Goal: Task Accomplishment & Management: Complete application form

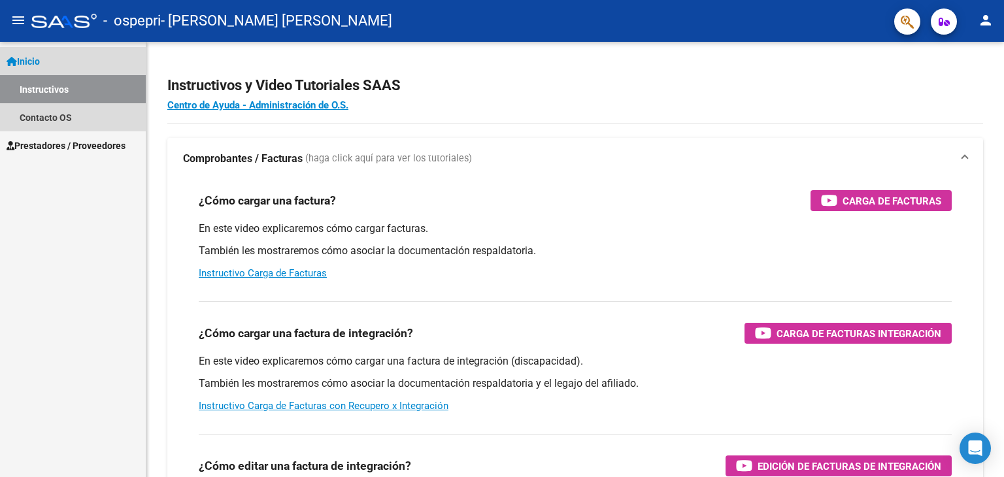
click at [42, 97] on link "Instructivos" at bounding box center [73, 89] width 146 height 28
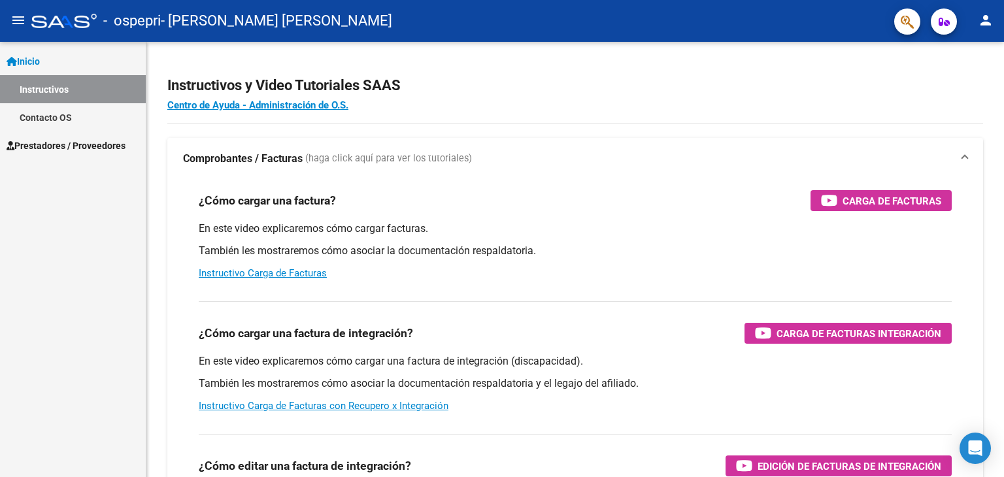
click at [42, 118] on link "Contacto OS" at bounding box center [73, 117] width 146 height 28
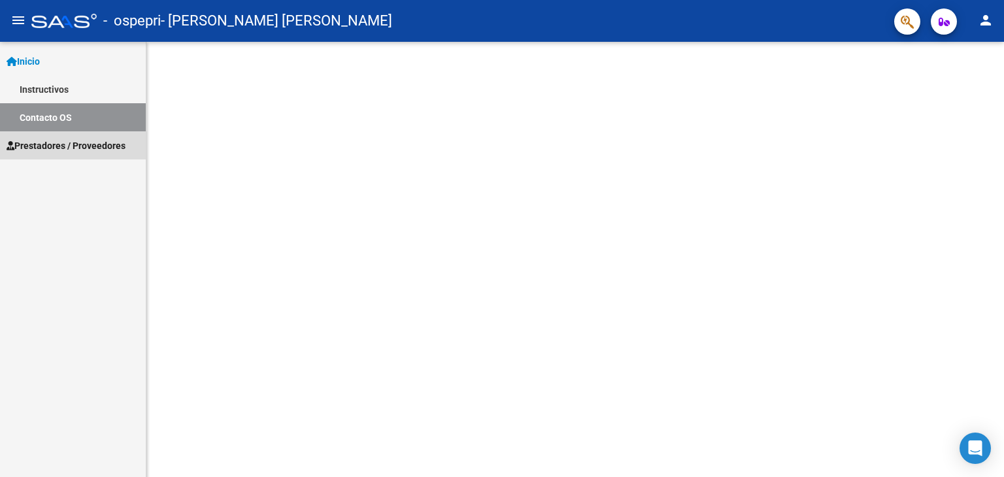
click at [54, 148] on span "Prestadores / Proveedores" at bounding box center [66, 146] width 119 height 14
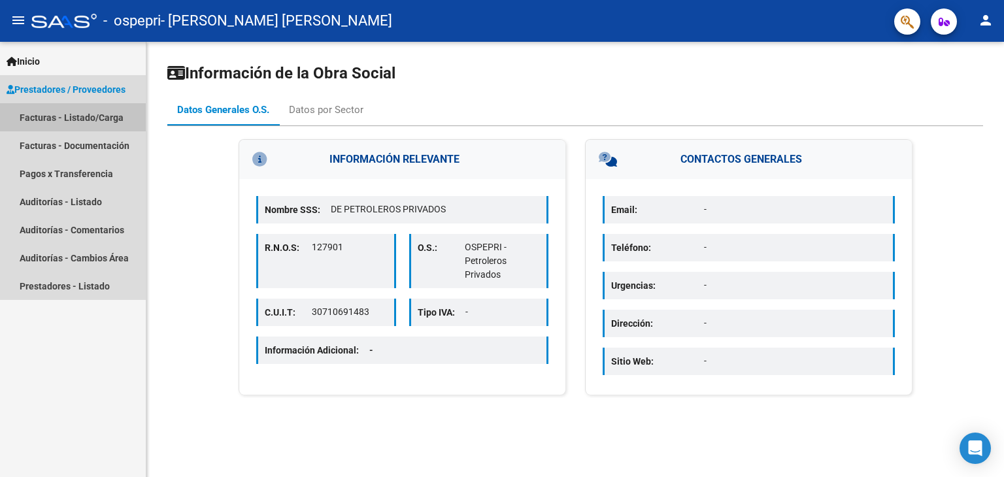
click at [37, 117] on link "Facturas - Listado/Carga" at bounding box center [73, 117] width 146 height 28
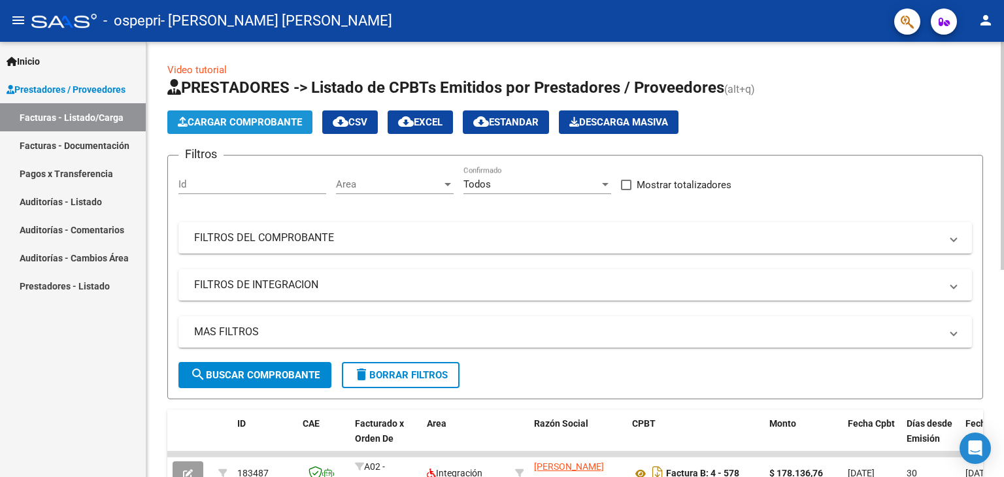
click at [284, 124] on span "Cargar Comprobante" at bounding box center [240, 122] width 124 height 12
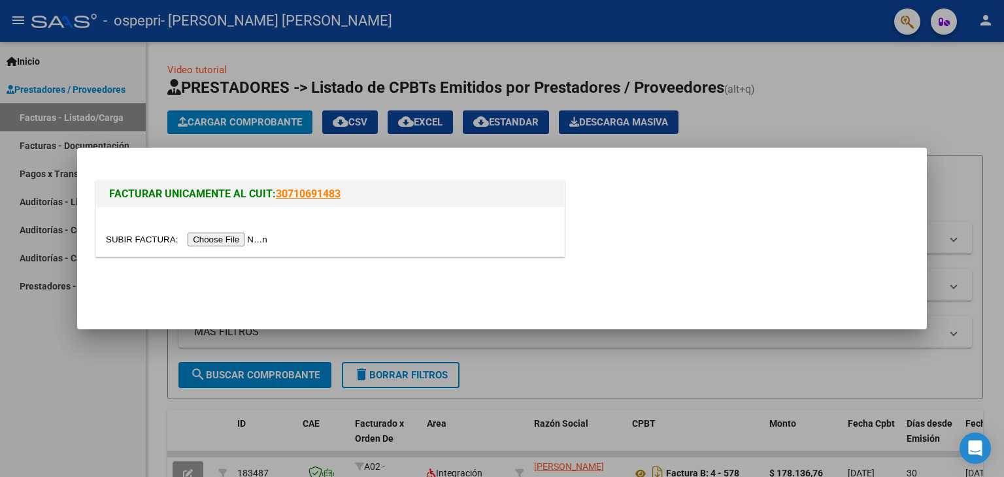
click at [236, 236] on input "file" at bounding box center [188, 240] width 165 height 14
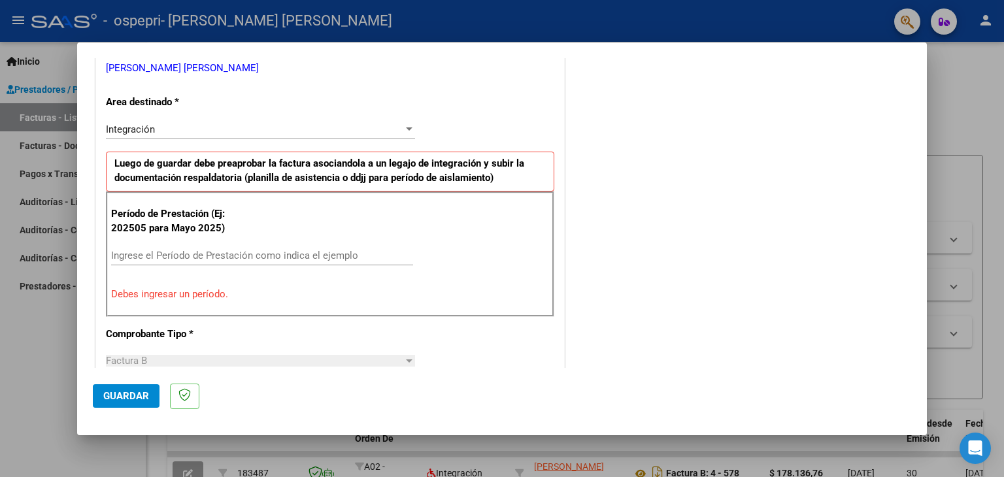
scroll to position [340, 0]
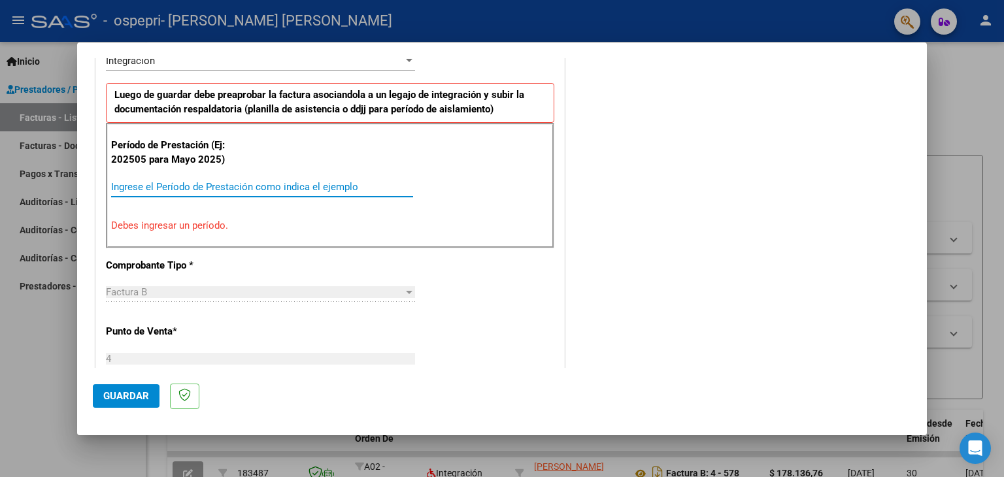
click at [198, 189] on input "Ingrese el Período de Prestación como indica el ejemplo" at bounding box center [262, 187] width 302 height 12
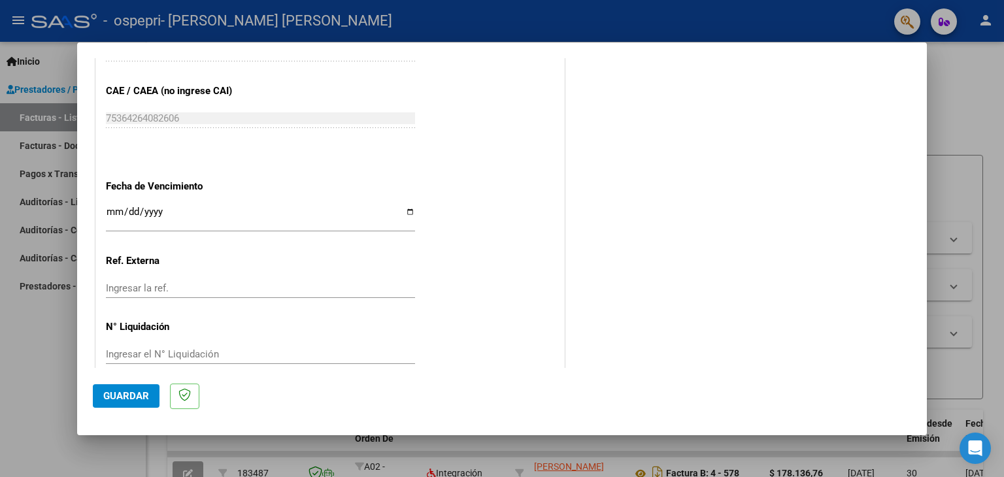
scroll to position [838, 0]
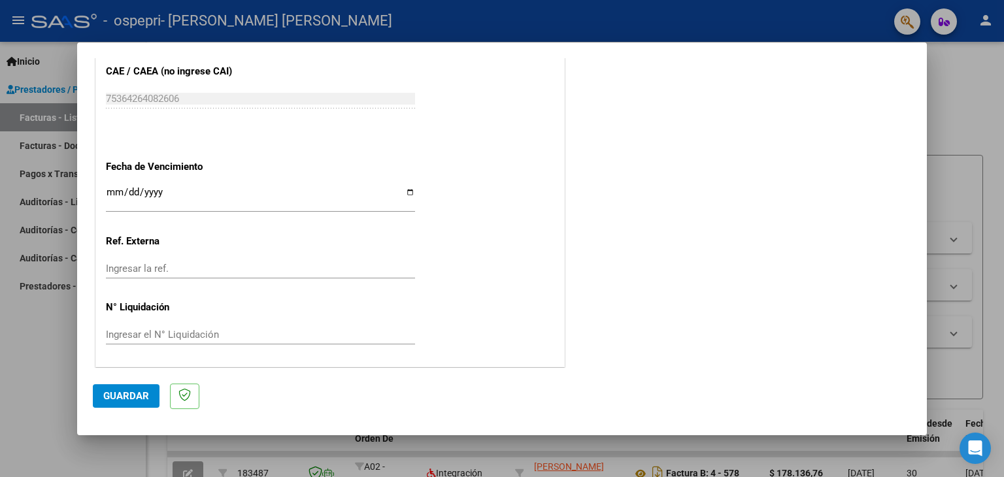
type input "202508"
click at [129, 390] on span "Guardar" at bounding box center [126, 396] width 46 height 12
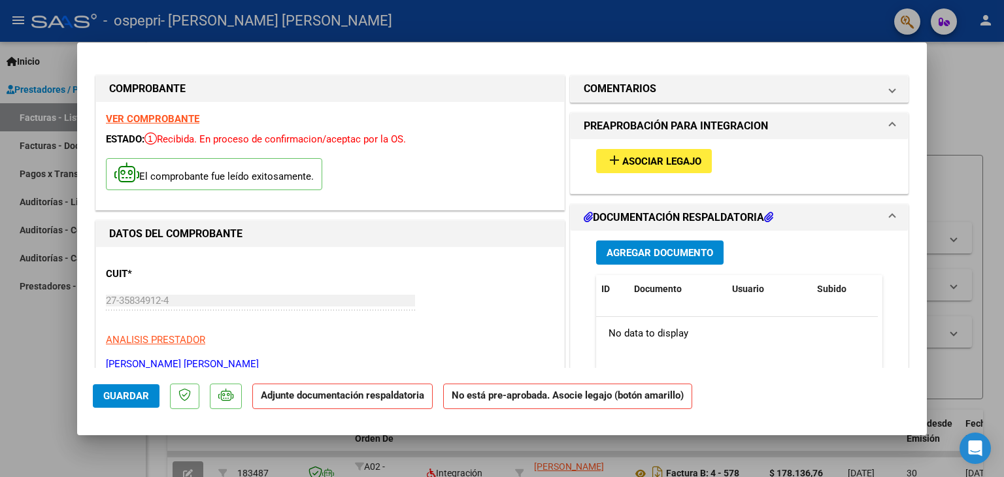
scroll to position [0, 0]
click at [682, 166] on span "Asociar Legajo" at bounding box center [661, 162] width 79 height 12
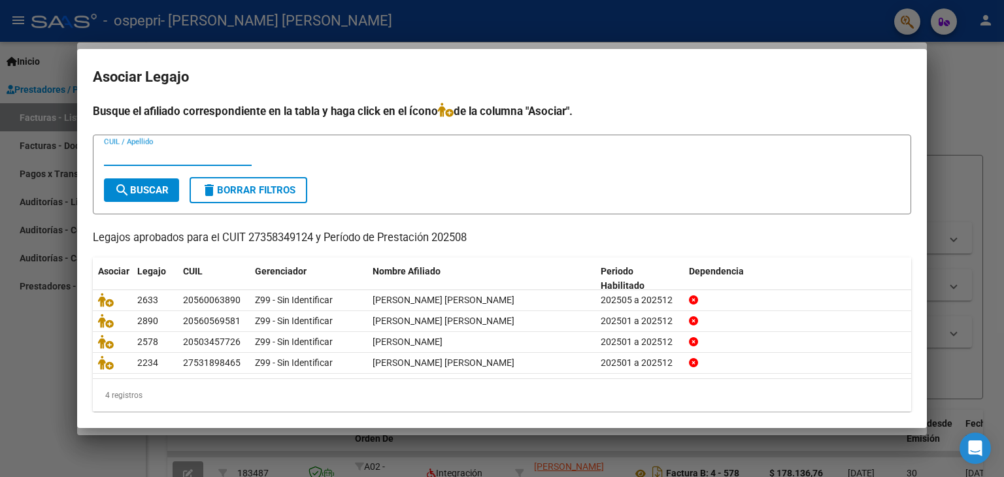
scroll to position [8, 0]
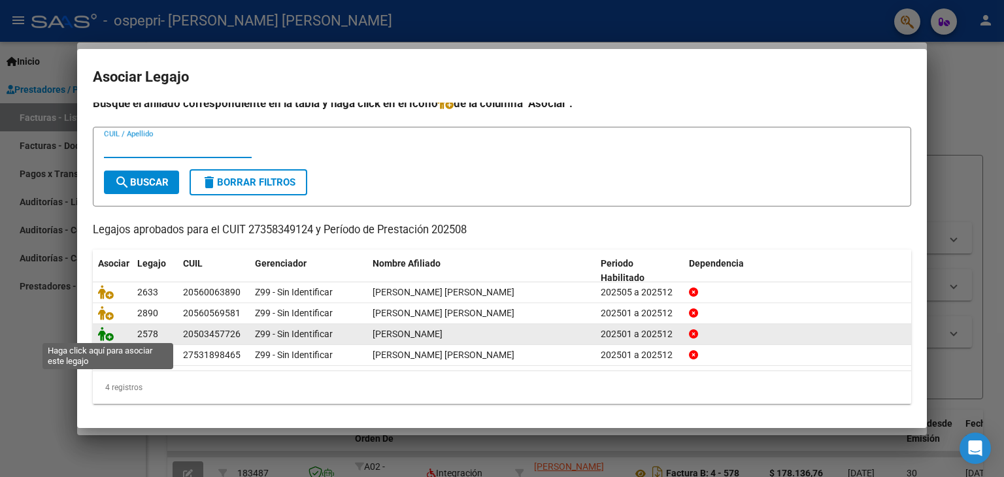
click at [107, 330] on icon at bounding box center [106, 334] width 16 height 14
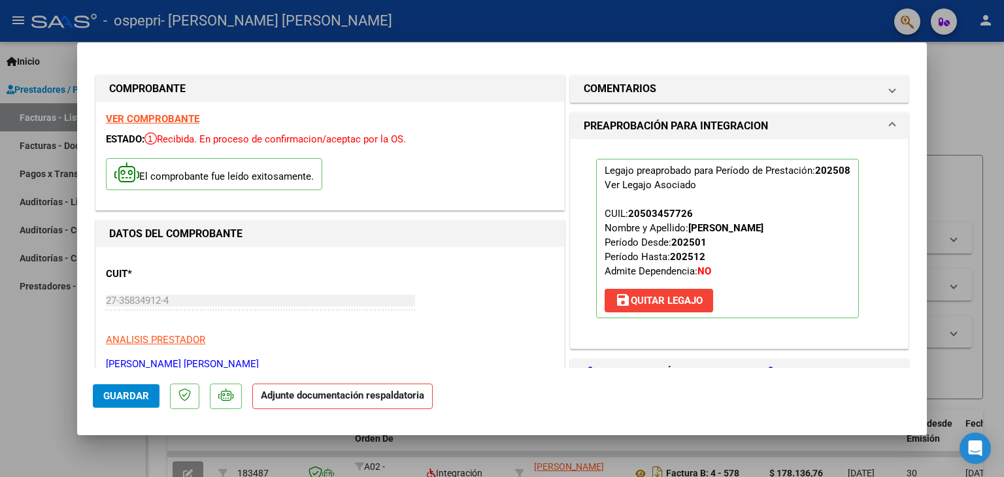
scroll to position [131, 0]
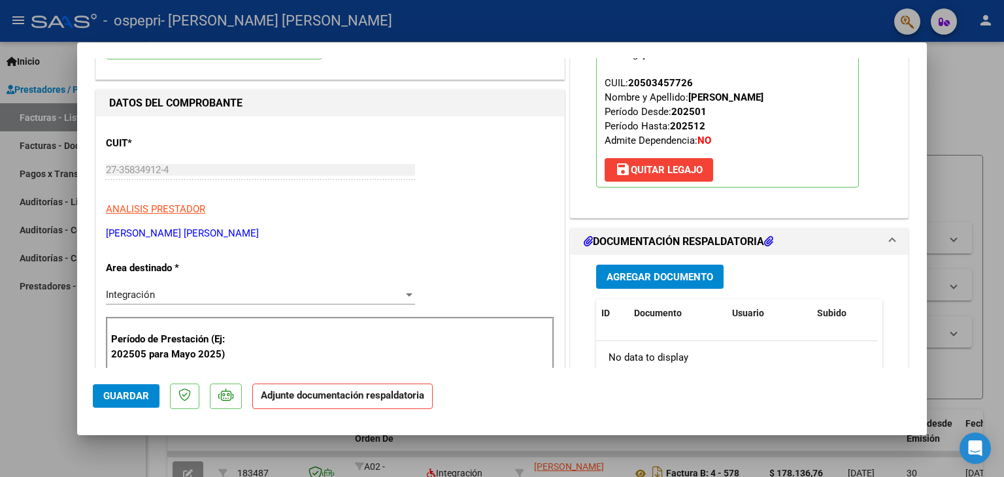
click at [674, 280] on span "Agregar Documento" at bounding box center [659, 277] width 107 height 12
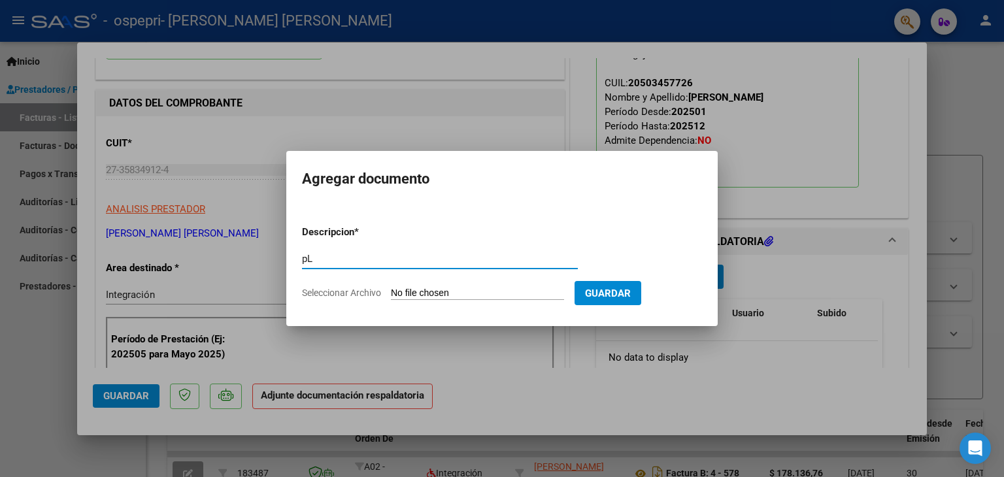
type input "p"
type input "Planilla de asistencia"
click at [480, 284] on form "Descripcion * Planilla de asistencia Escriba aquí una descripcion Seleccionar A…" at bounding box center [502, 262] width 400 height 95
click at [631, 291] on span "Guardar" at bounding box center [608, 294] width 46 height 12
click at [446, 296] on input "Seleccionar Archivo" at bounding box center [477, 294] width 173 height 12
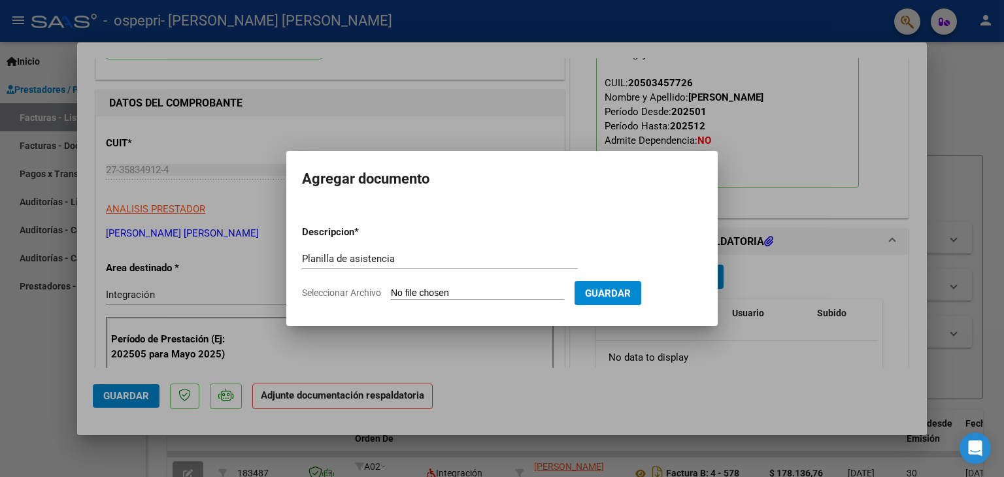
type input "C:\fakepath\Planilla de asistencia [PERSON_NAME] [PERSON_NAME] 2025.pdf"
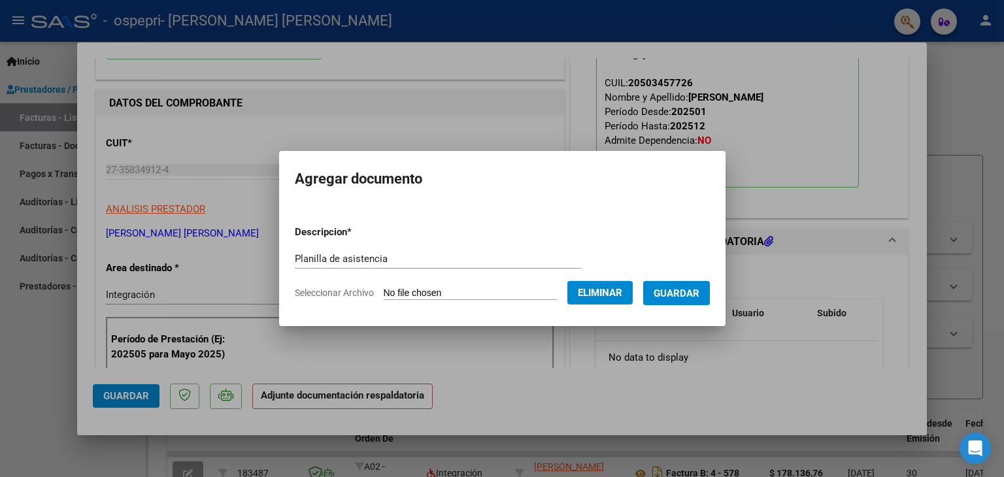
click at [682, 290] on span "Guardar" at bounding box center [677, 294] width 46 height 12
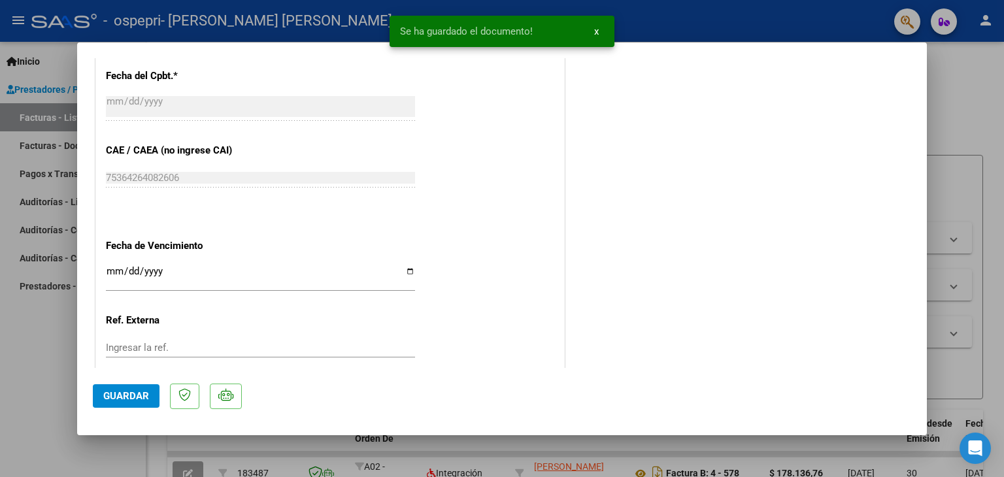
scroll to position [858, 0]
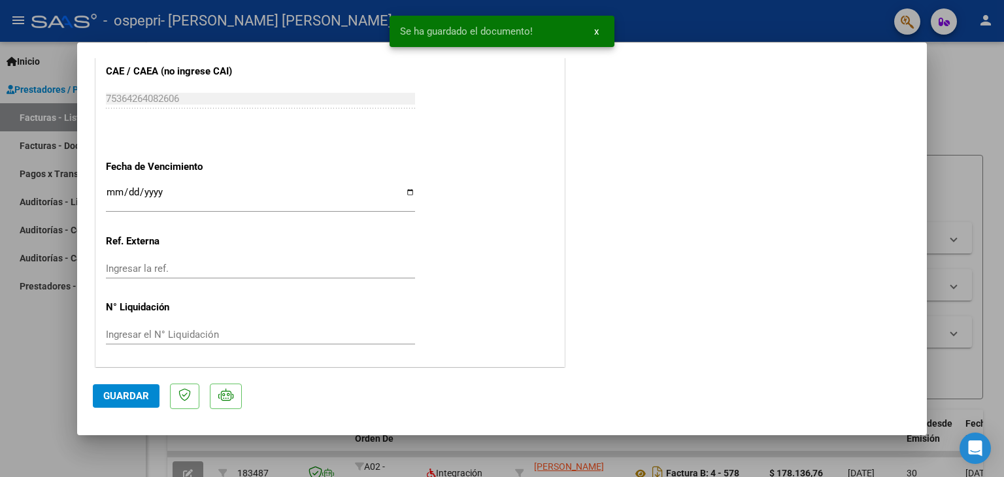
click at [110, 403] on button "Guardar" at bounding box center [126, 396] width 67 height 24
click at [594, 33] on span "x" at bounding box center [596, 31] width 5 height 12
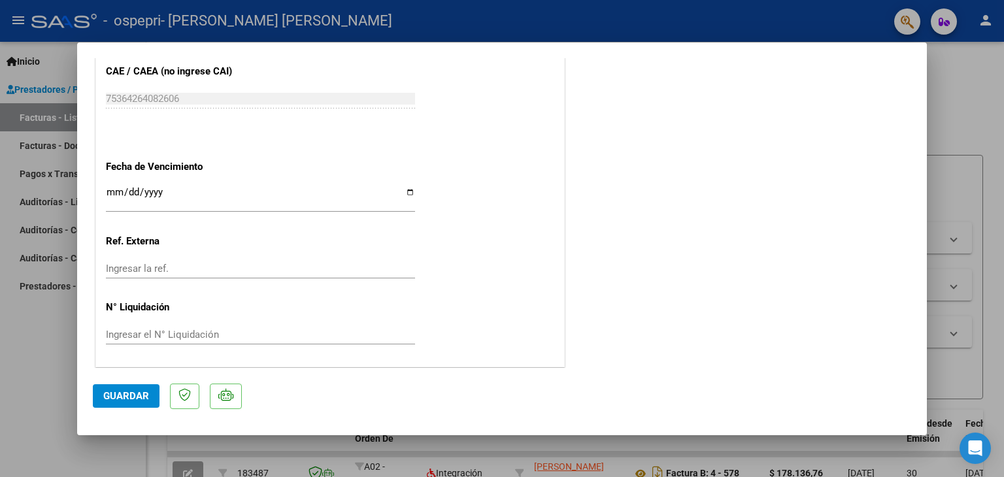
click at [992, 131] on div at bounding box center [502, 238] width 1004 height 477
type input "$ 0,00"
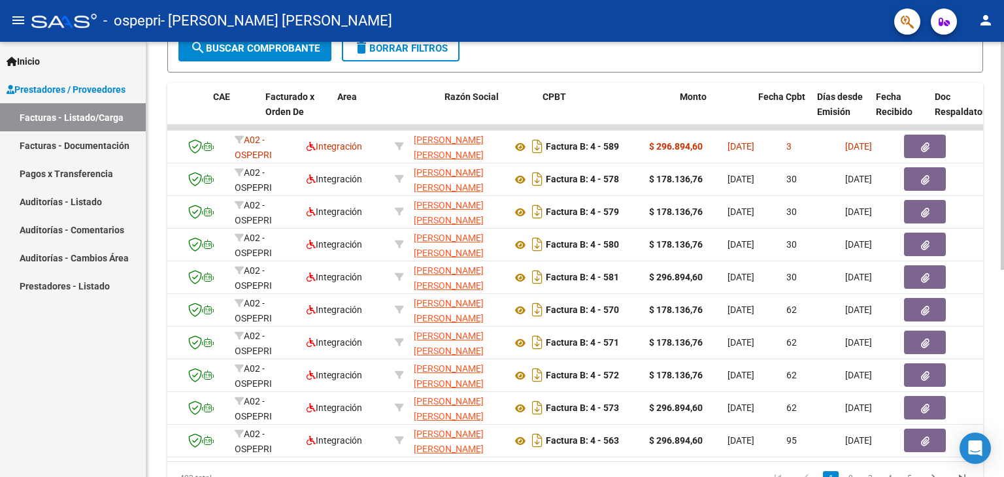
scroll to position [0, 0]
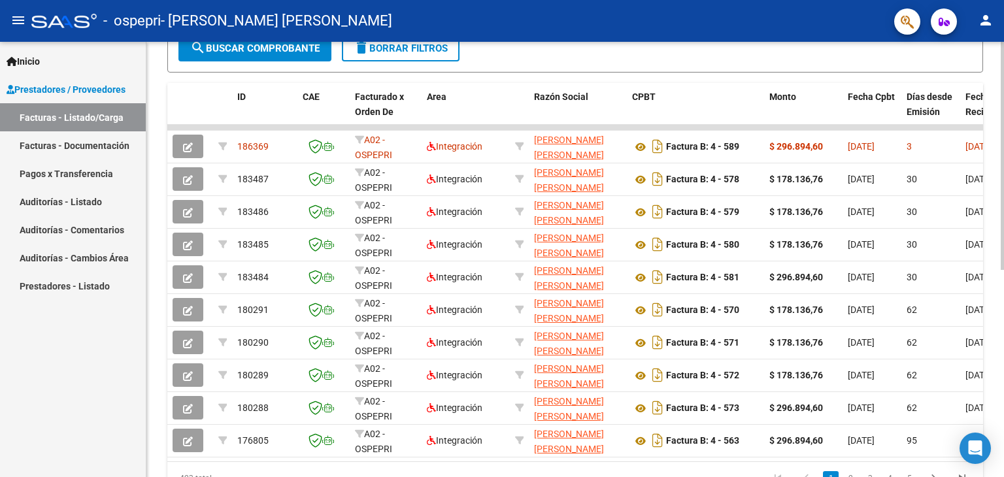
click at [37, 117] on link "Facturas - Listado/Carga" at bounding box center [73, 117] width 146 height 28
click at [239, 47] on span "search Buscar Comprobante" at bounding box center [254, 48] width 129 height 12
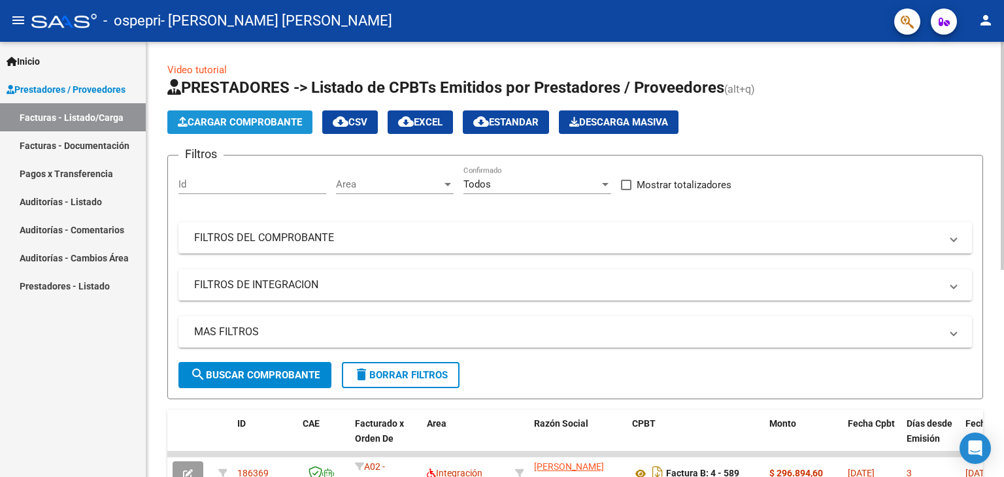
click at [241, 121] on span "Cargar Comprobante" at bounding box center [240, 122] width 124 height 12
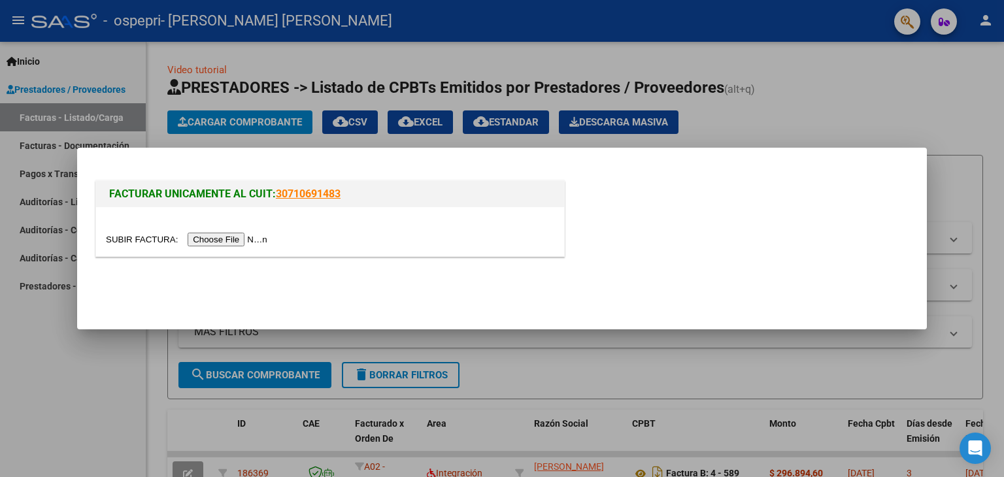
click at [214, 238] on input "file" at bounding box center [188, 240] width 165 height 14
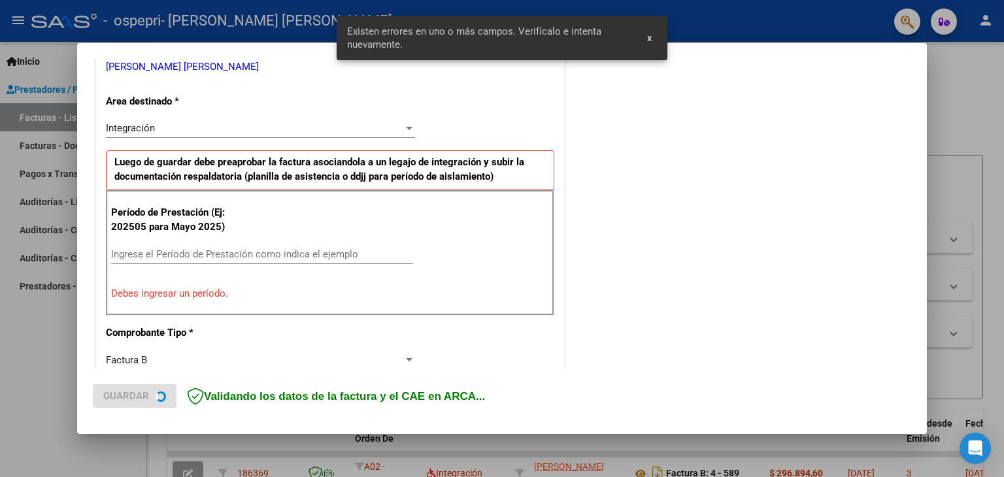
scroll to position [299, 0]
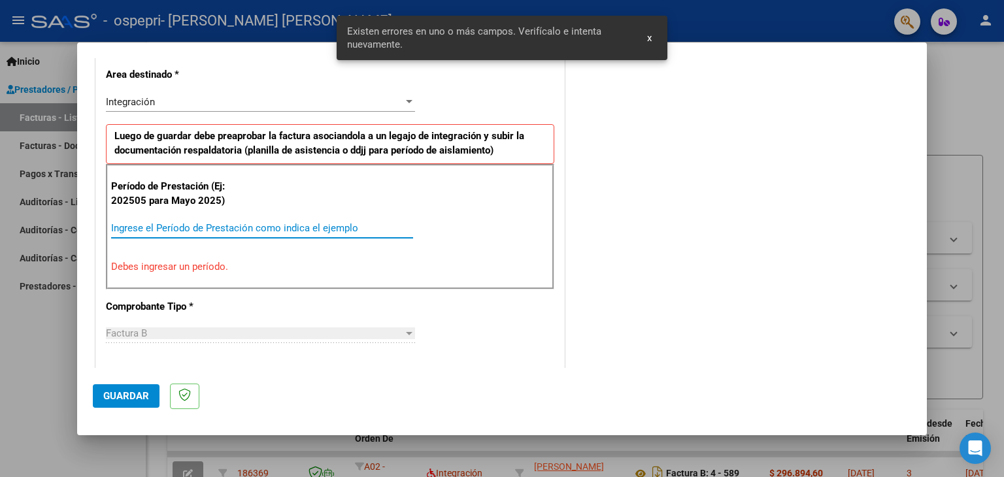
click at [230, 231] on input "Ingrese el Período de Prestación como indica el ejemplo" at bounding box center [262, 228] width 302 height 12
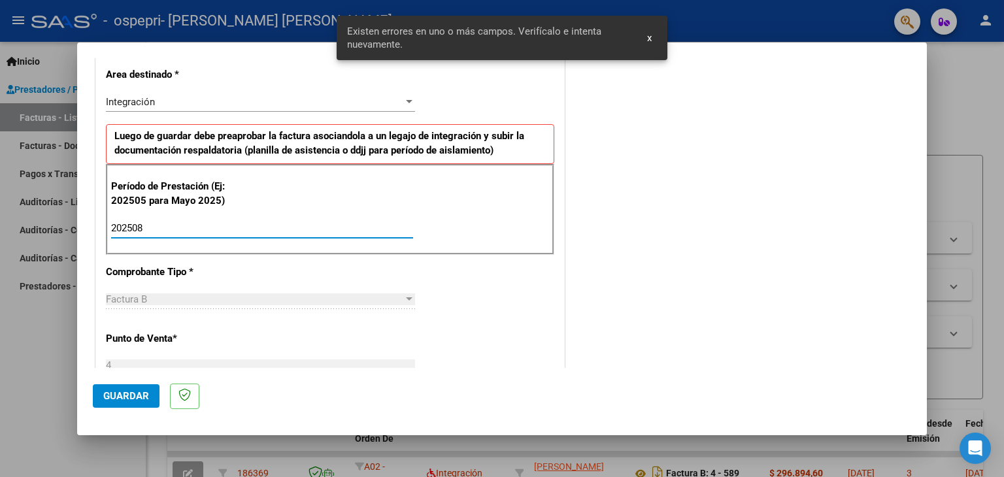
type input "202508"
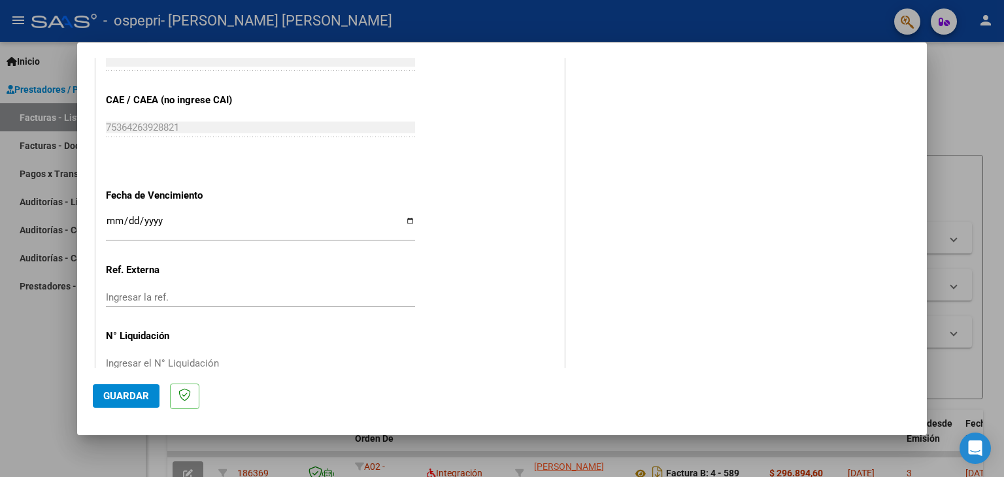
scroll to position [821, 0]
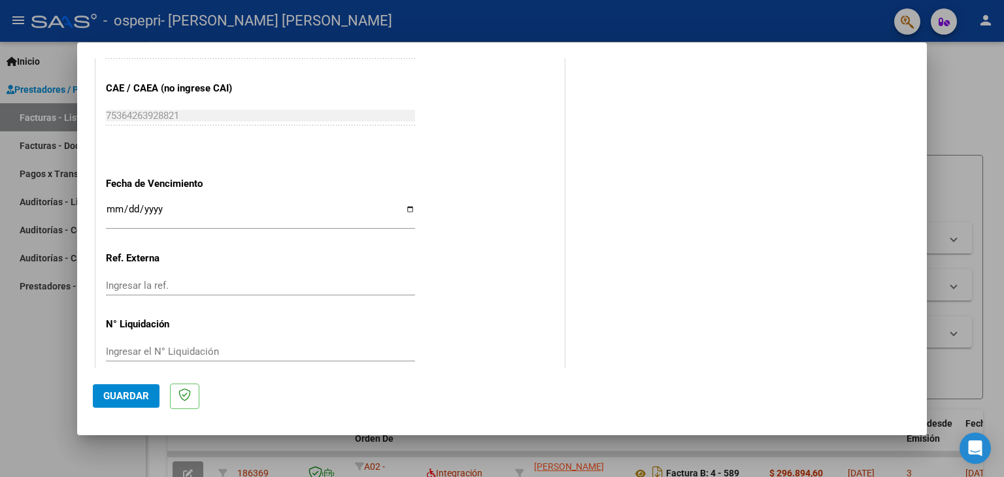
click at [129, 401] on span "Guardar" at bounding box center [126, 396] width 46 height 12
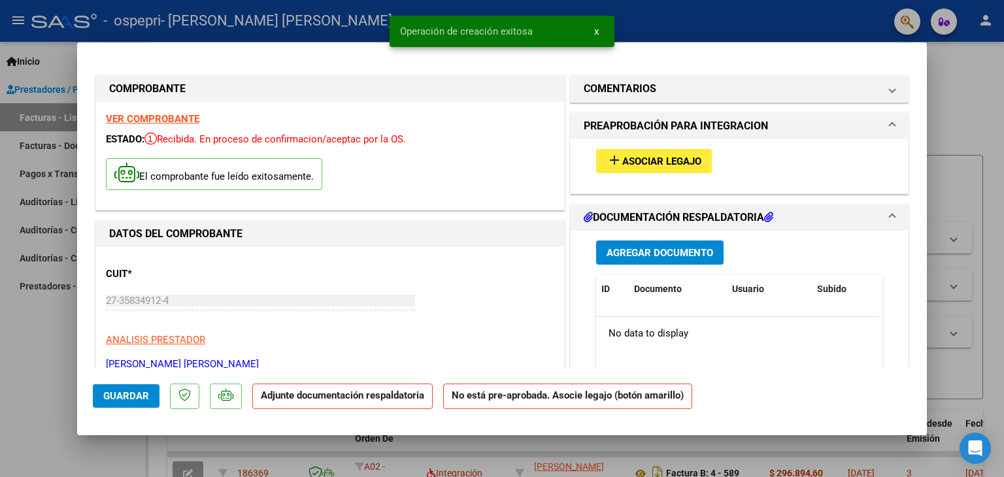
click at [670, 158] on span "Asociar Legajo" at bounding box center [661, 162] width 79 height 12
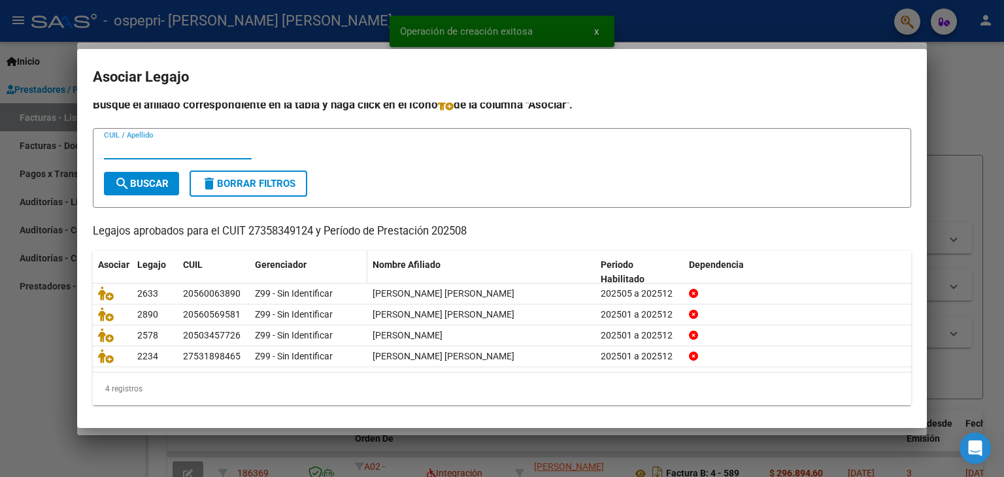
scroll to position [8, 0]
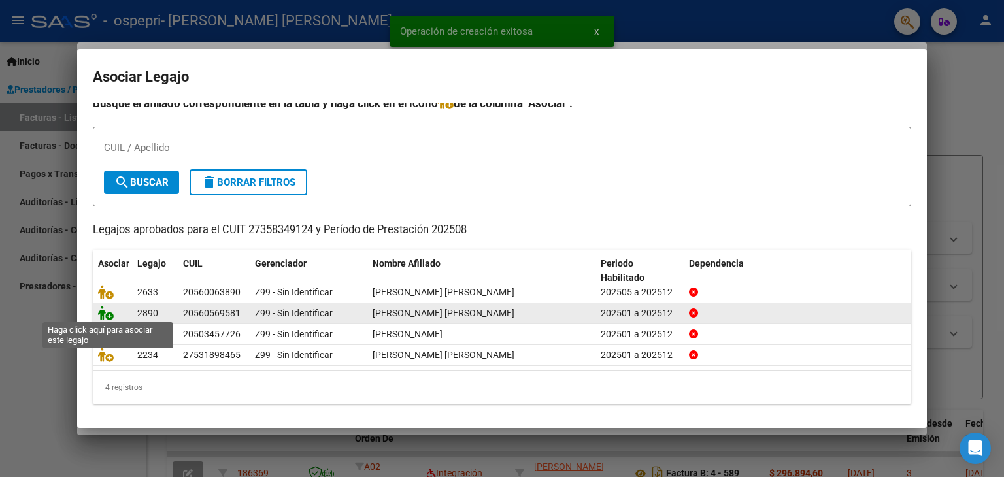
click at [101, 317] on icon at bounding box center [106, 313] width 16 height 14
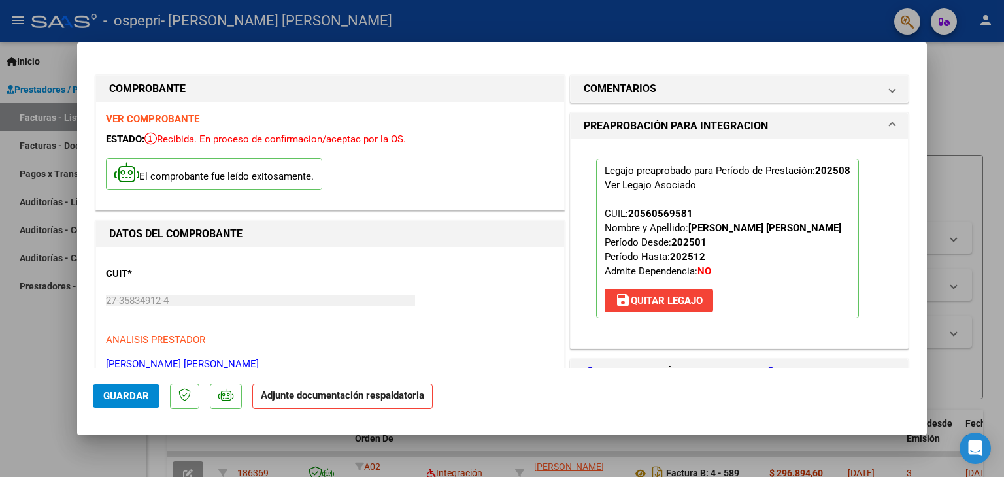
scroll to position [196, 0]
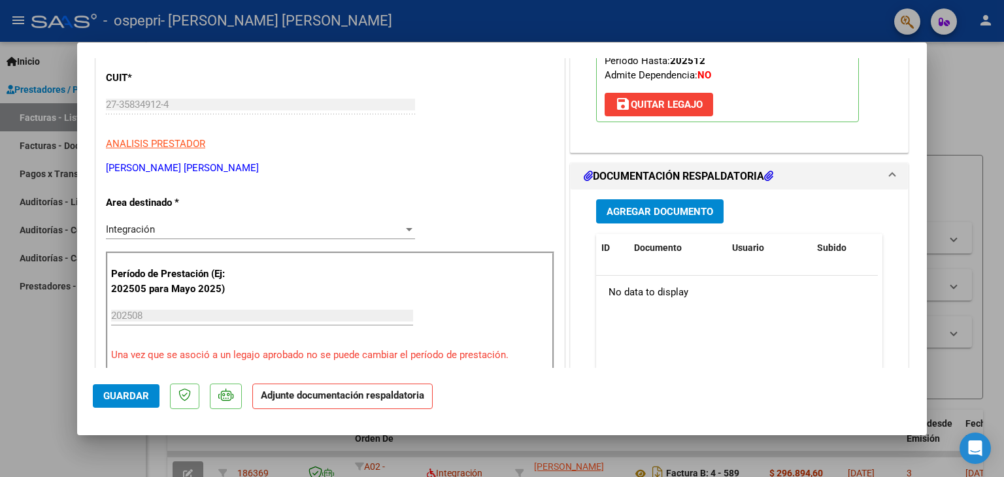
click at [669, 210] on span "Agregar Documento" at bounding box center [659, 212] width 107 height 12
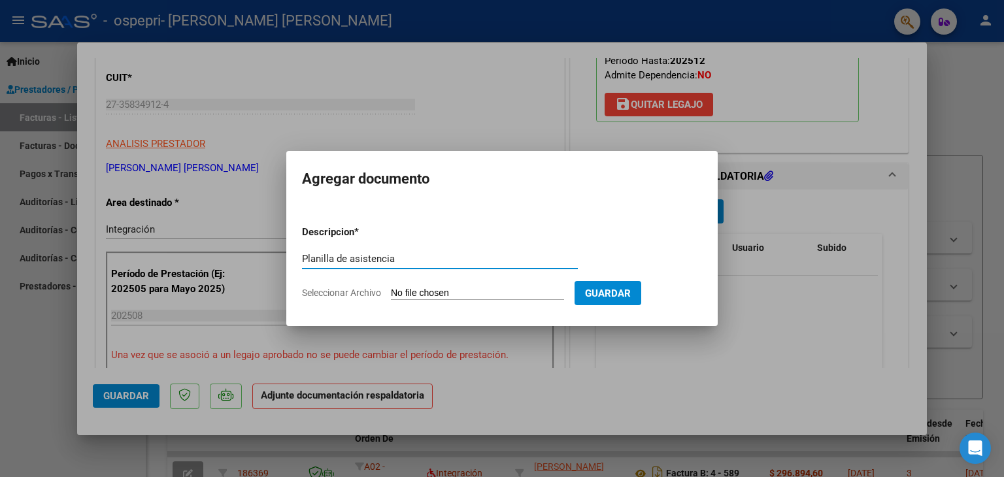
type input "Planilla de asistencia"
click at [399, 293] on input "Seleccionar Archivo" at bounding box center [477, 294] width 173 height 12
type input "C:\fakepath\Planilla de asistencia [PERSON_NAME] [PERSON_NAME] 2025.pdf"
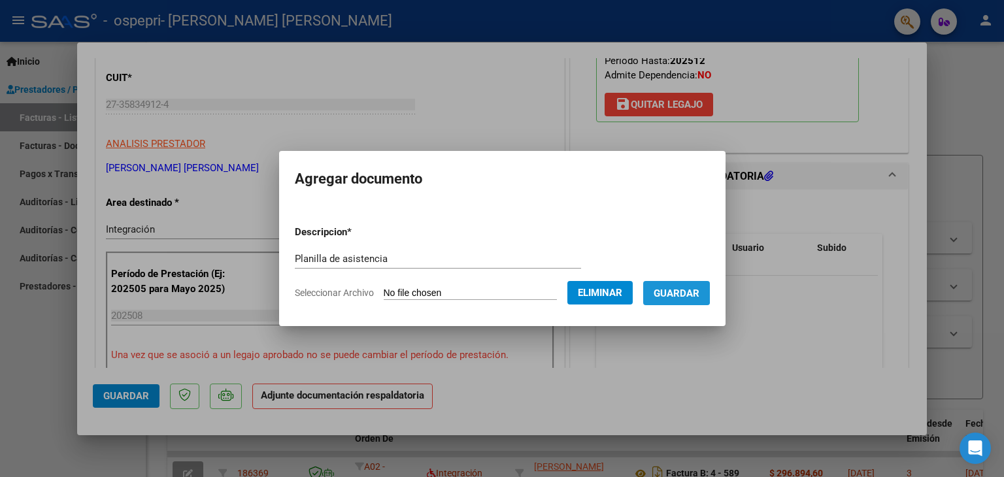
click at [677, 291] on span "Guardar" at bounding box center [677, 294] width 46 height 12
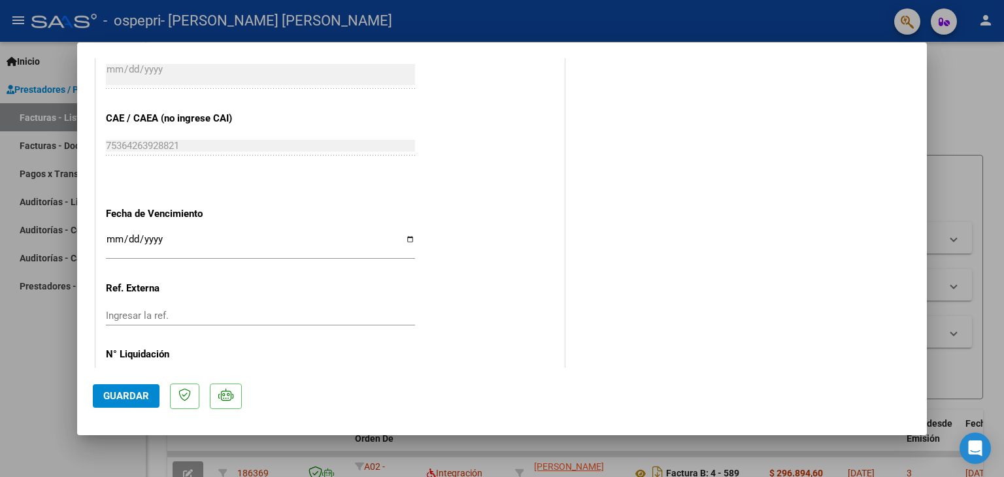
scroll to position [858, 0]
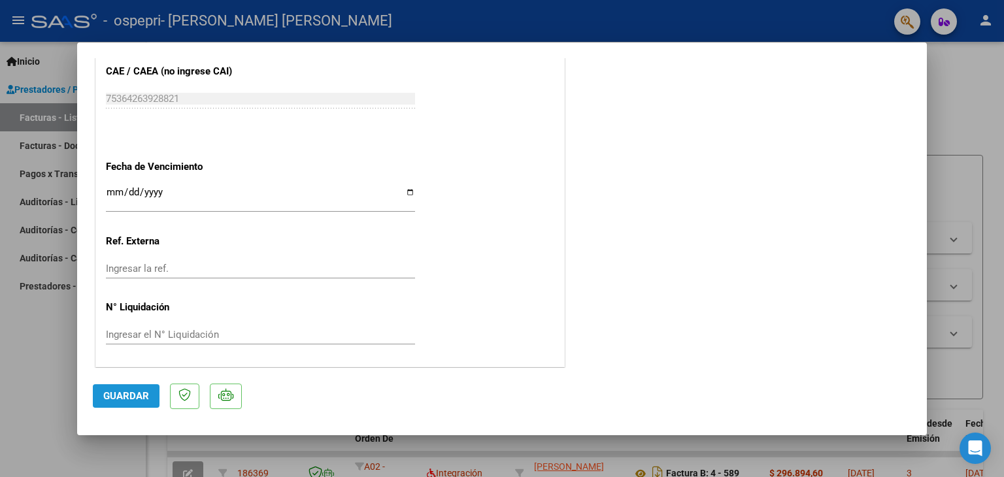
click at [138, 393] on span "Guardar" at bounding box center [126, 396] width 46 height 12
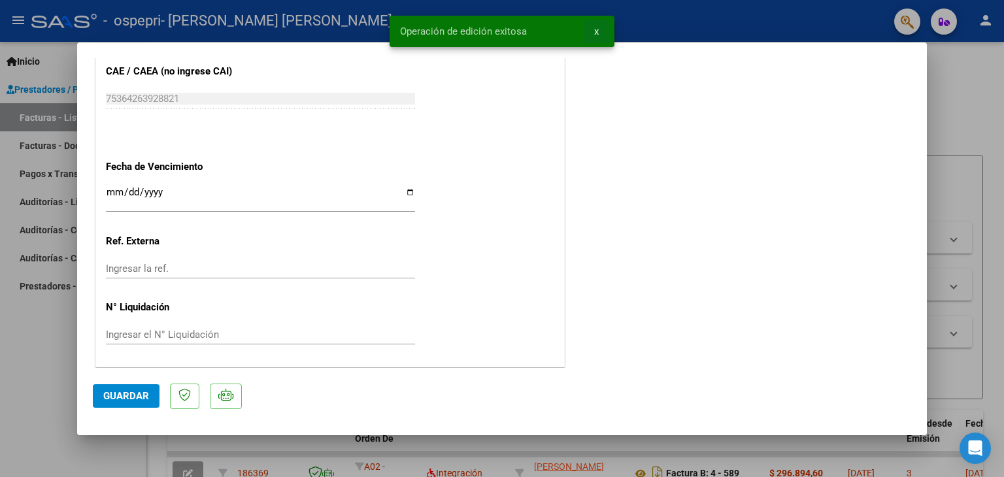
click at [599, 32] on button "x" at bounding box center [596, 32] width 25 height 24
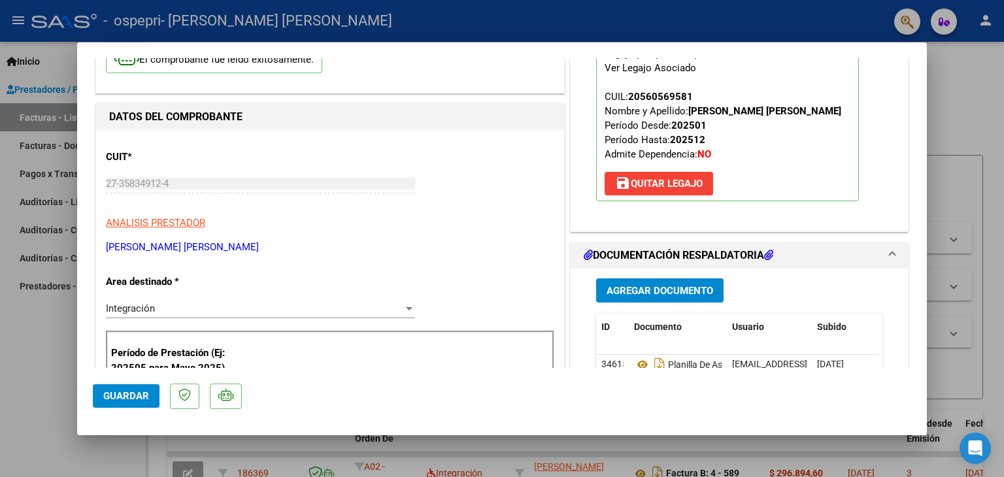
scroll to position [0, 0]
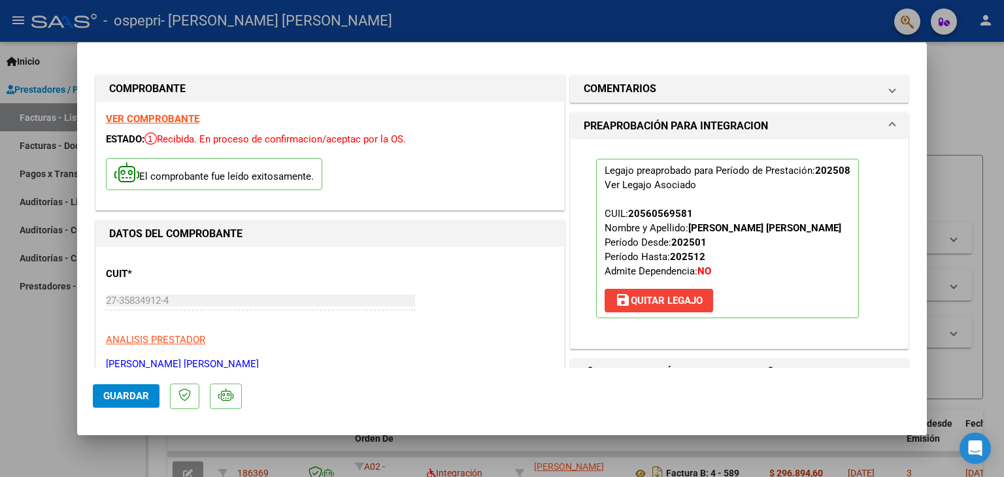
click at [959, 103] on div at bounding box center [502, 238] width 1004 height 477
type input "$ 0,00"
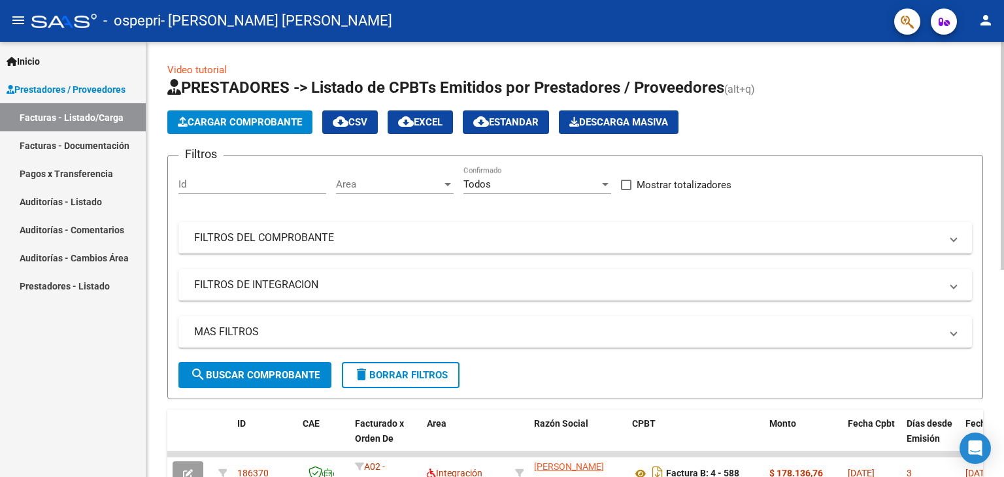
click at [254, 122] on span "Cargar Comprobante" at bounding box center [240, 122] width 124 height 12
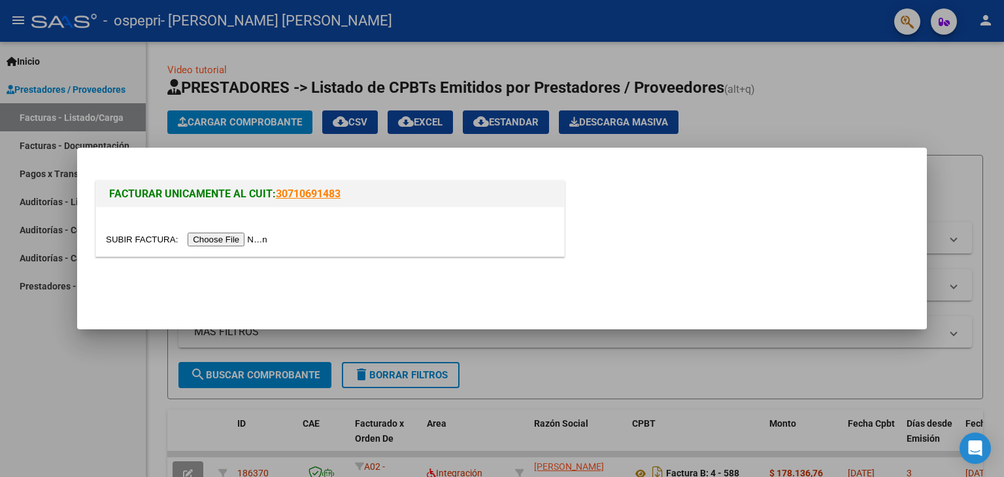
click at [213, 243] on input "file" at bounding box center [188, 240] width 165 height 14
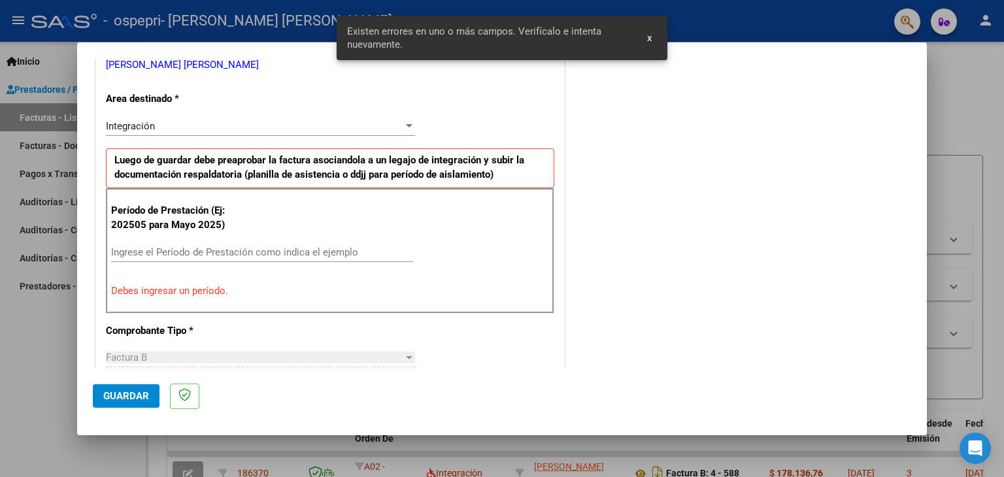
scroll to position [340, 0]
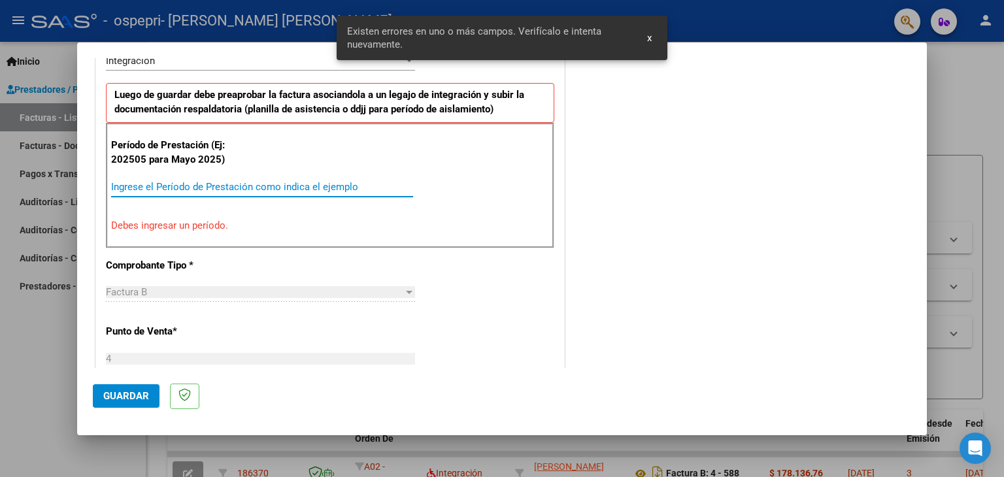
click at [314, 182] on input "Ingrese el Período de Prestación como indica el ejemplo" at bounding box center [262, 187] width 302 height 12
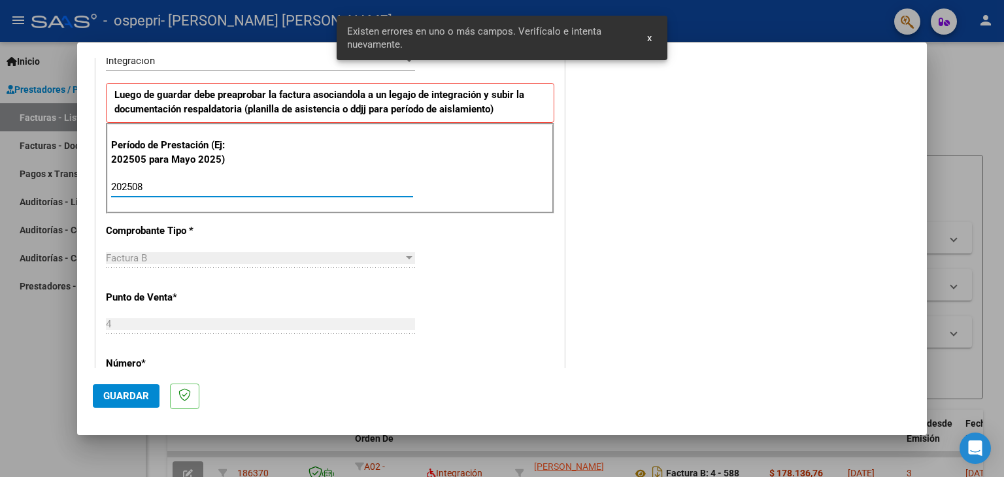
type input "202508"
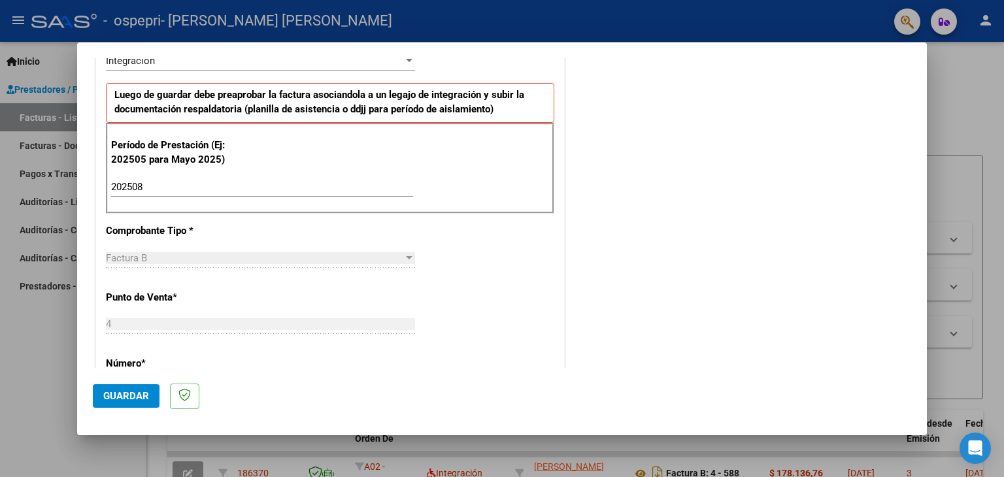
scroll to position [536, 0]
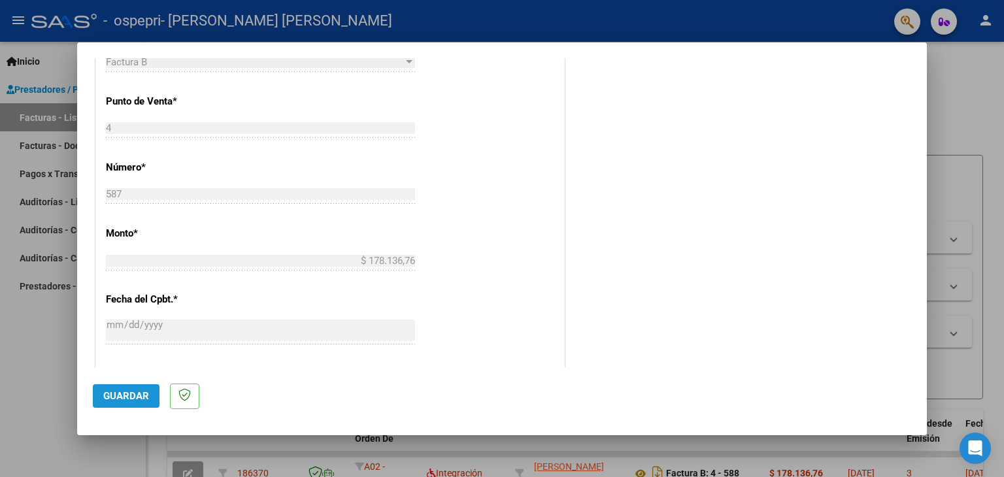
click at [141, 391] on span "Guardar" at bounding box center [126, 396] width 46 height 12
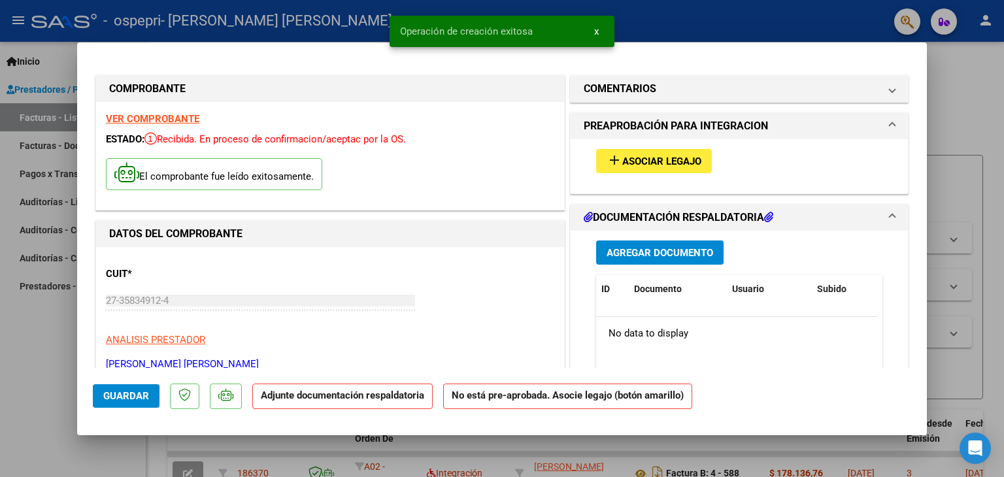
click at [648, 161] on span "Asociar Legajo" at bounding box center [661, 162] width 79 height 12
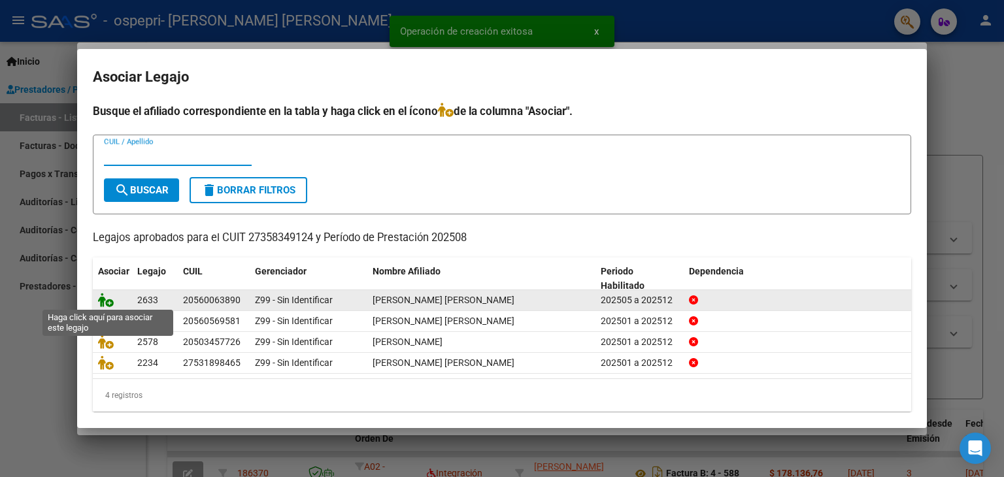
click at [107, 299] on icon at bounding box center [106, 300] width 16 height 14
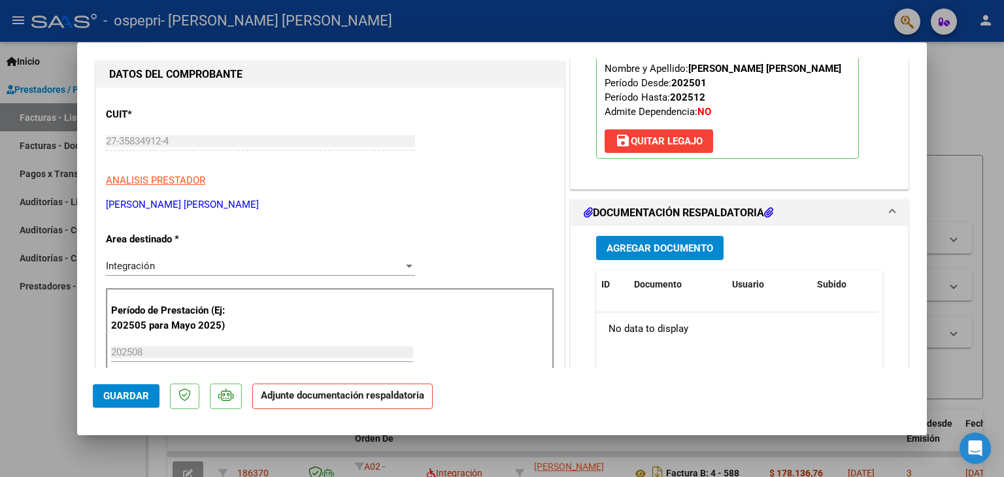
scroll to position [196, 0]
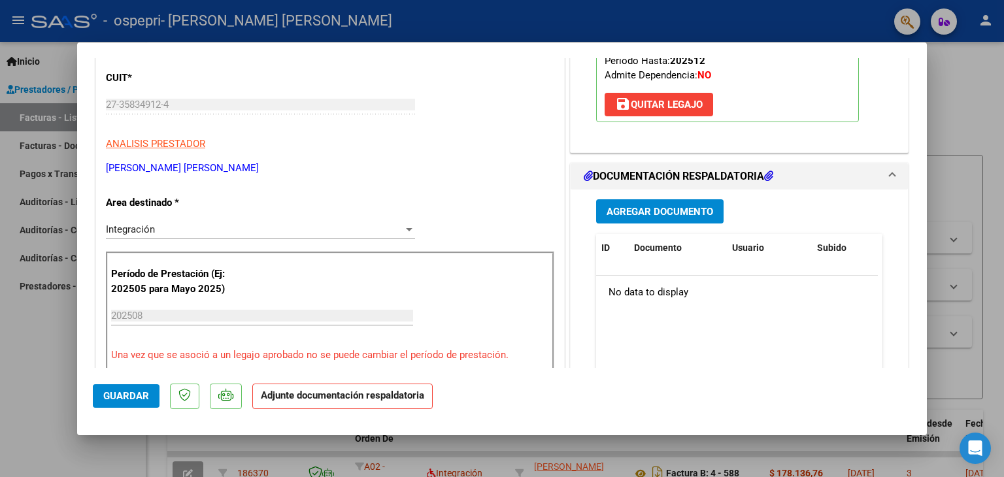
click at [642, 212] on span "Agregar Documento" at bounding box center [659, 212] width 107 height 12
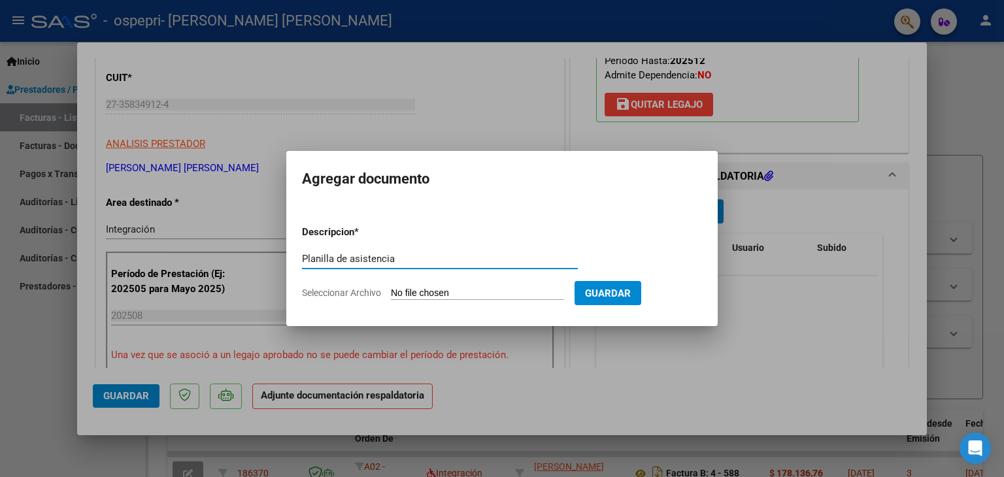
type input "Planilla de asistencia"
drag, startPoint x: 499, startPoint y: 283, endPoint x: 498, endPoint y: 290, distance: 6.6
click at [499, 284] on form "Descripcion * Planilla de asistencia Escriba aquí una descripcion Seleccionar A…" at bounding box center [502, 262] width 400 height 95
click at [498, 290] on input "Seleccionar Archivo" at bounding box center [477, 294] width 173 height 12
type input "C:\fakepath\Planilla de asistencia [PERSON_NAME] [PERSON_NAME] 2025.pdf"
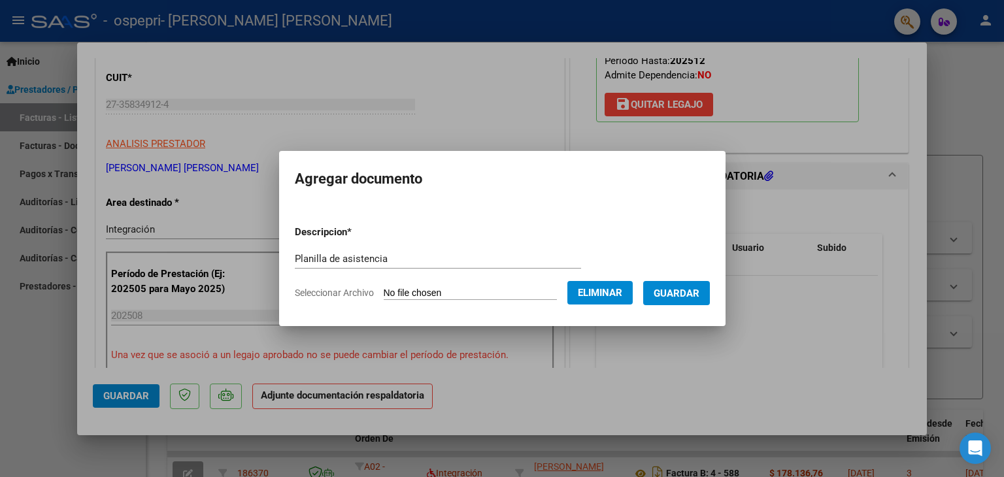
click at [663, 288] on button "Guardar" at bounding box center [676, 293] width 67 height 24
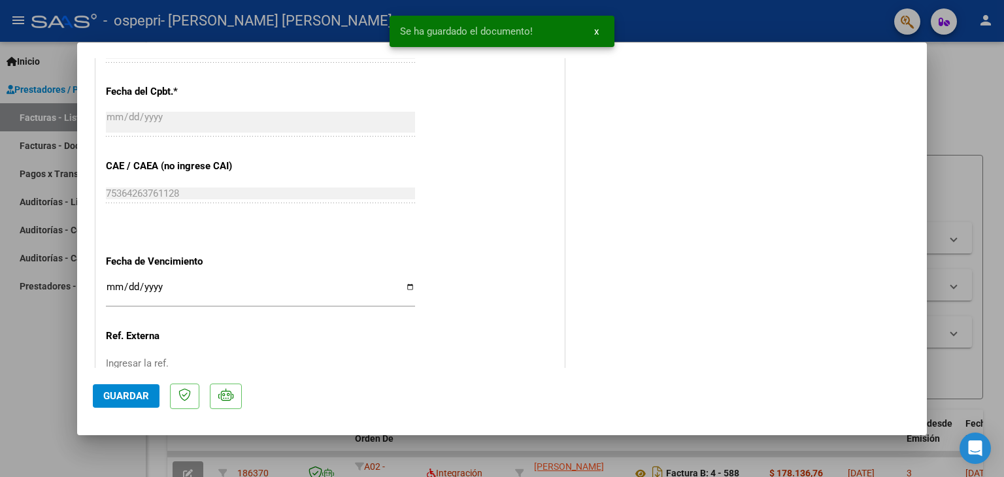
scroll to position [784, 0]
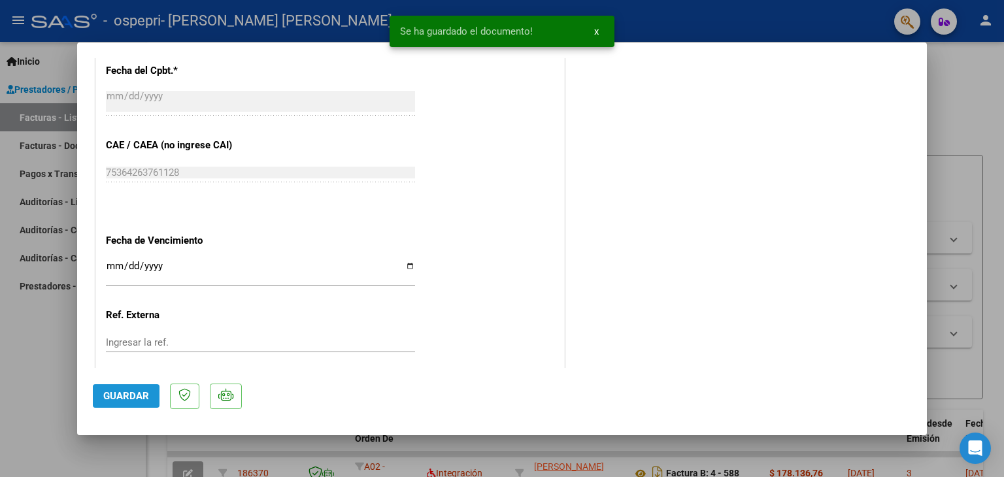
click at [122, 401] on span "Guardar" at bounding box center [126, 396] width 46 height 12
click at [594, 31] on span "x" at bounding box center [596, 31] width 5 height 12
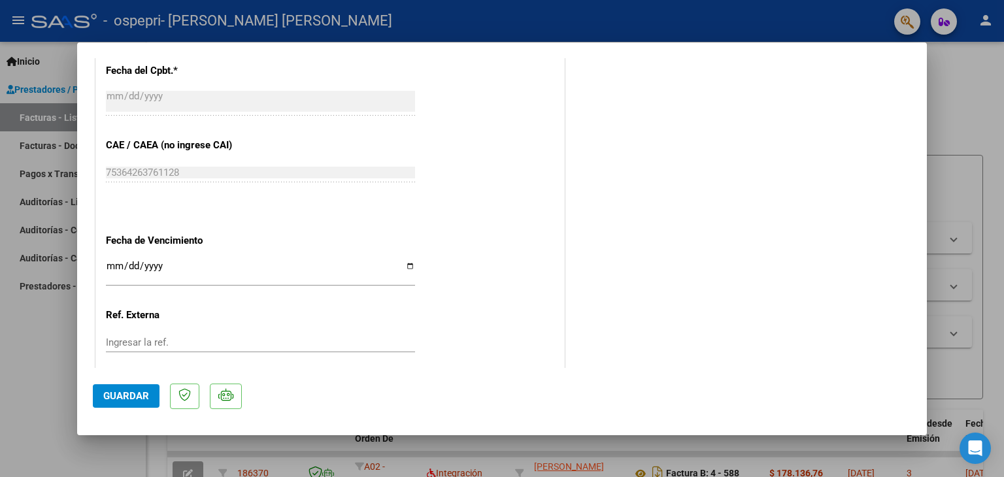
click at [31, 364] on div at bounding box center [502, 238] width 1004 height 477
type input "$ 0,00"
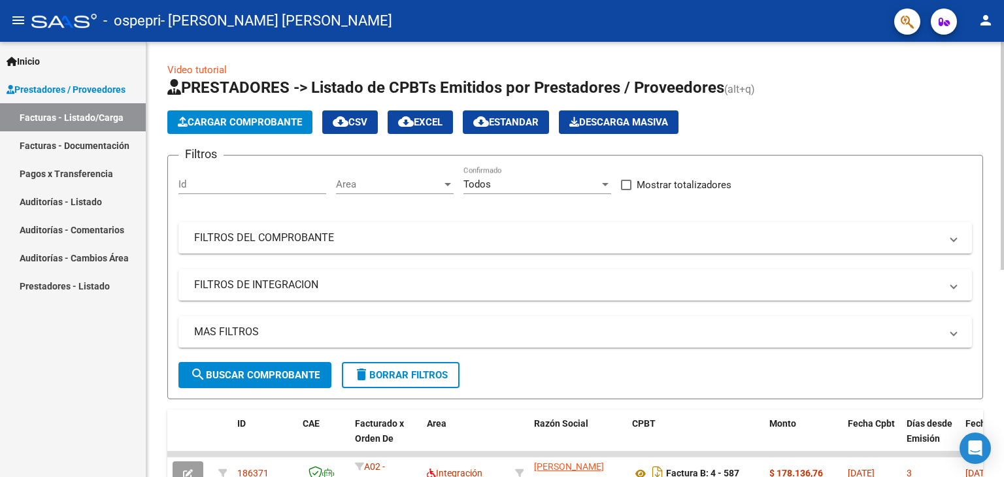
click at [221, 124] on span "Cargar Comprobante" at bounding box center [240, 122] width 124 height 12
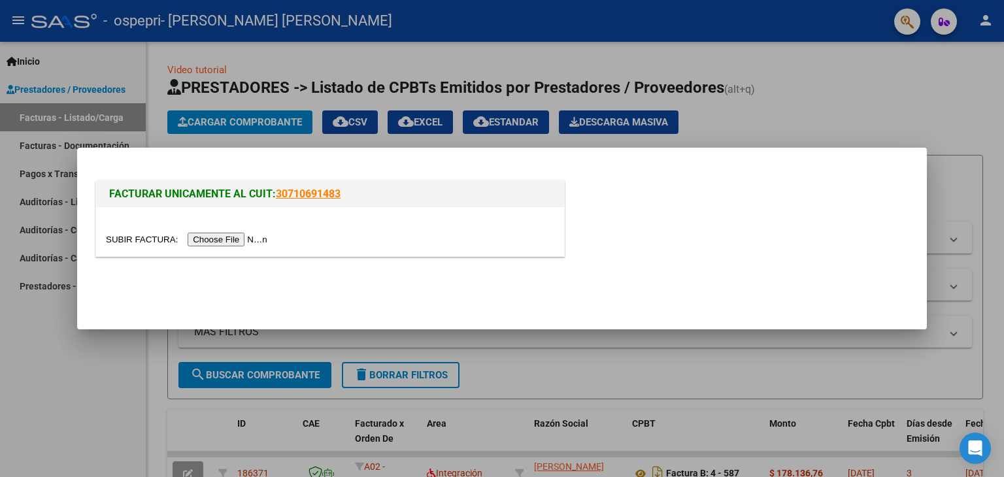
click at [220, 235] on input "file" at bounding box center [188, 240] width 165 height 14
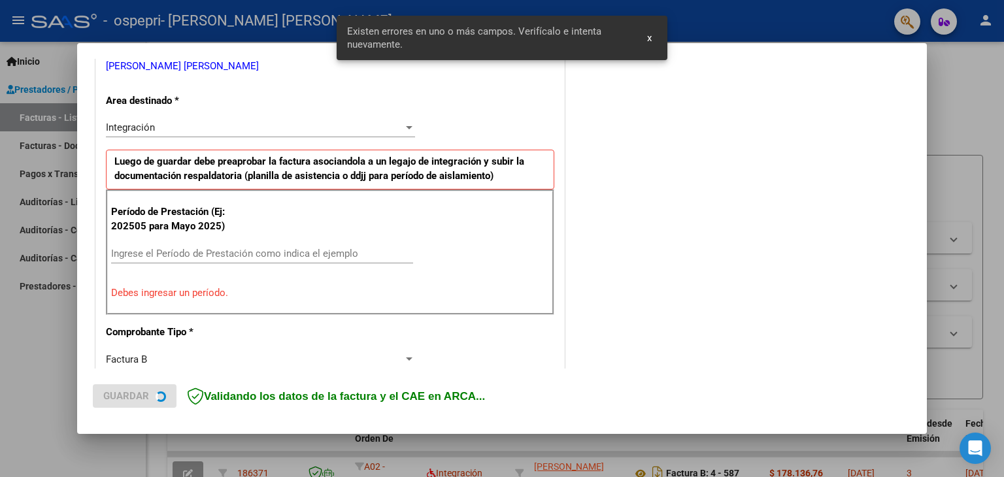
scroll to position [274, 0]
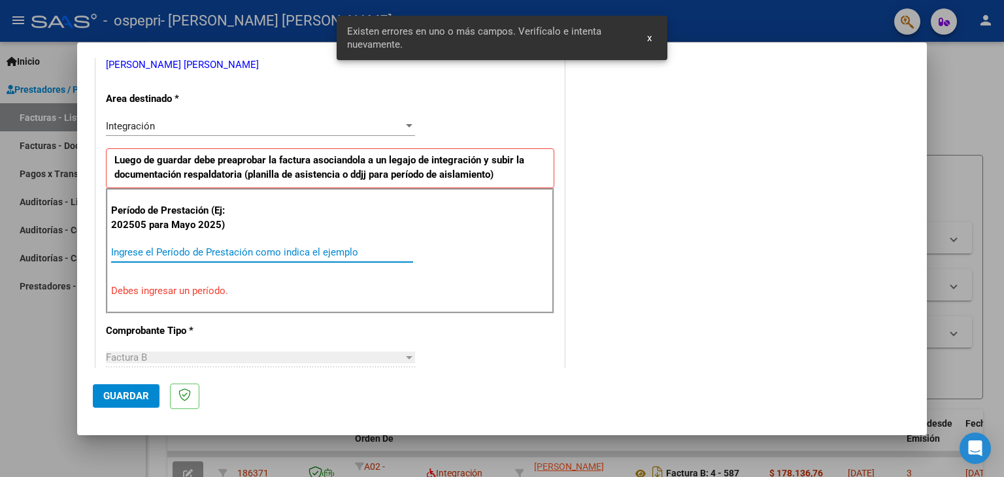
click at [180, 246] on input "Ingrese el Período de Prestación como indica el ejemplo" at bounding box center [262, 252] width 302 height 12
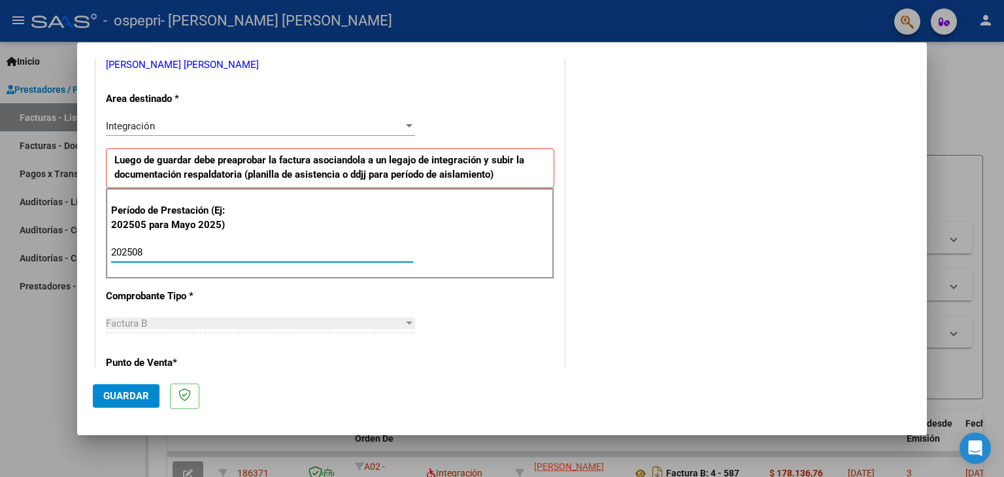
type input "202508"
click at [129, 403] on button "Guardar" at bounding box center [126, 396] width 67 height 24
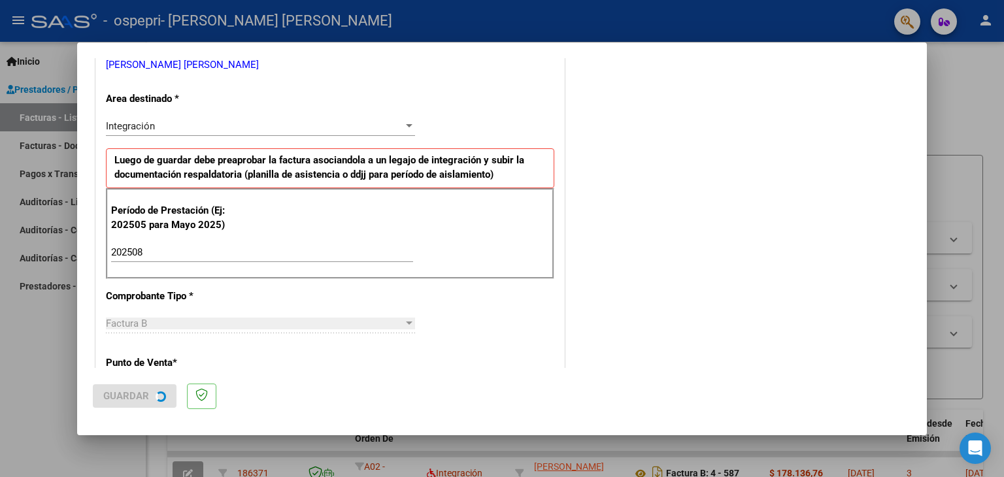
scroll to position [0, 0]
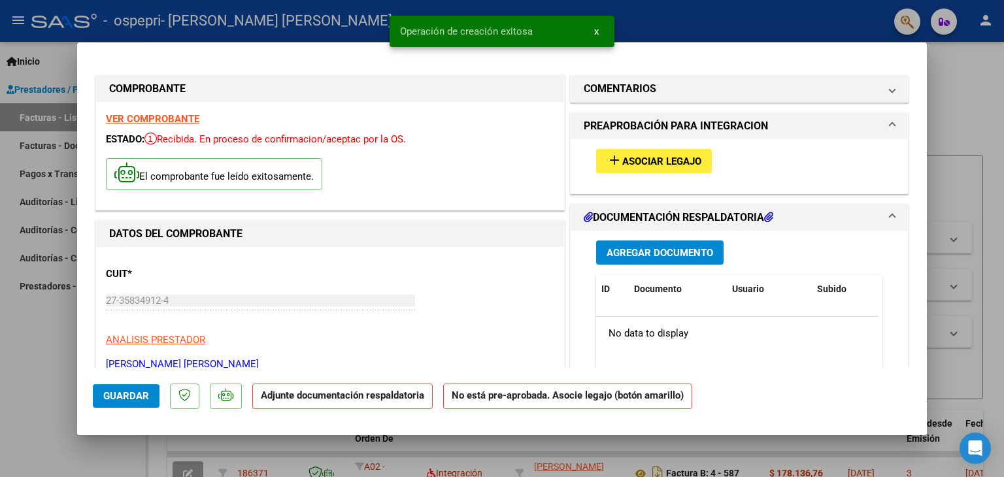
click at [660, 167] on span "Asociar Legajo" at bounding box center [661, 162] width 79 height 12
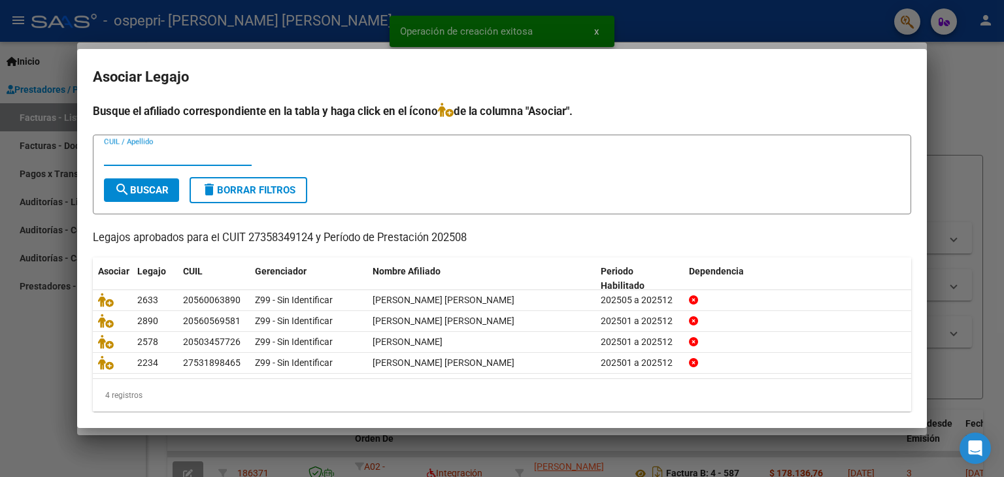
scroll to position [8, 0]
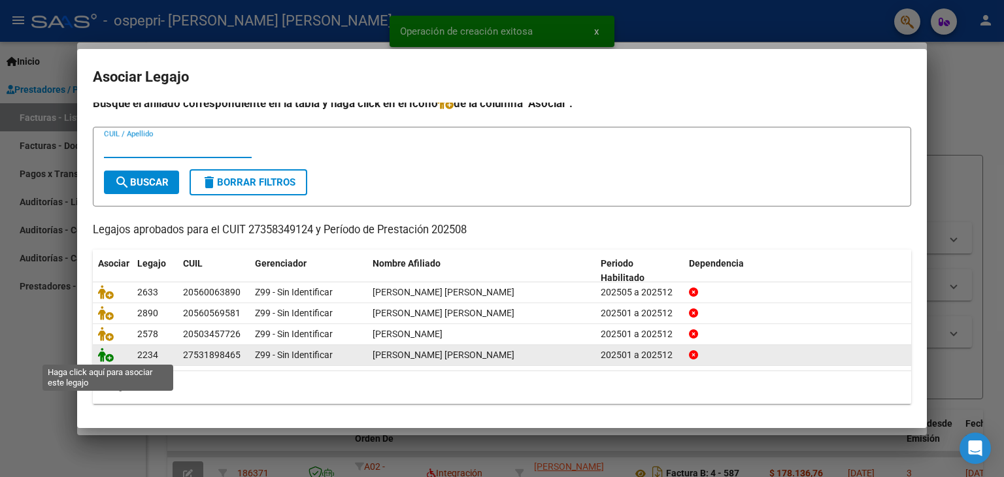
click at [107, 357] on icon at bounding box center [106, 355] width 16 height 14
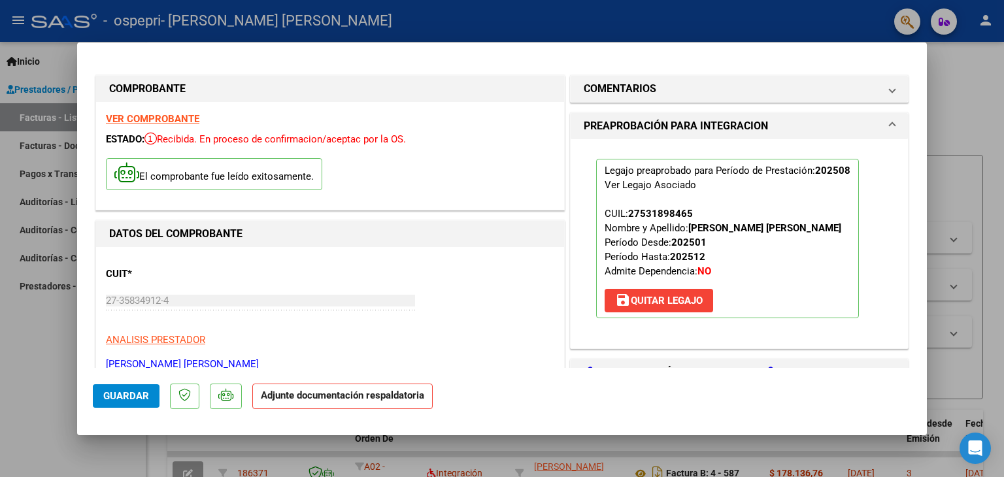
scroll to position [131, 0]
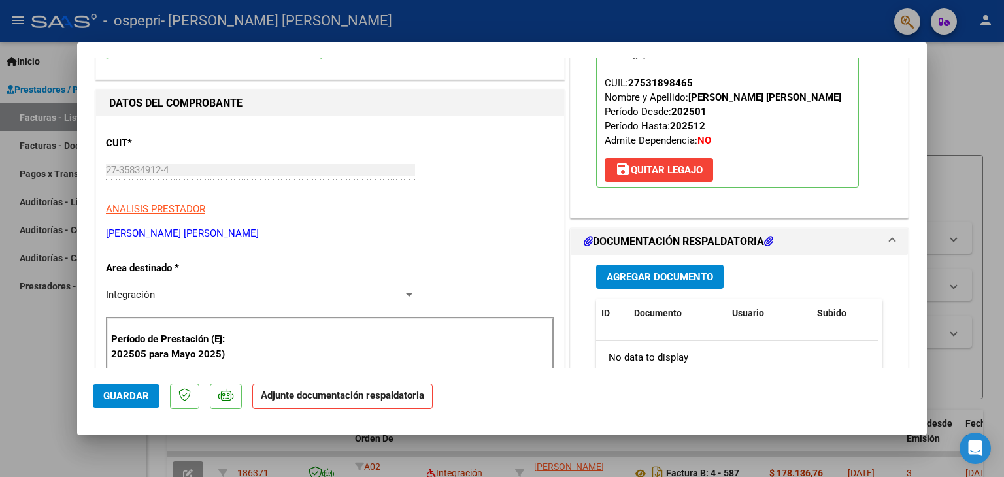
click at [640, 284] on button "Agregar Documento" at bounding box center [659, 277] width 127 height 24
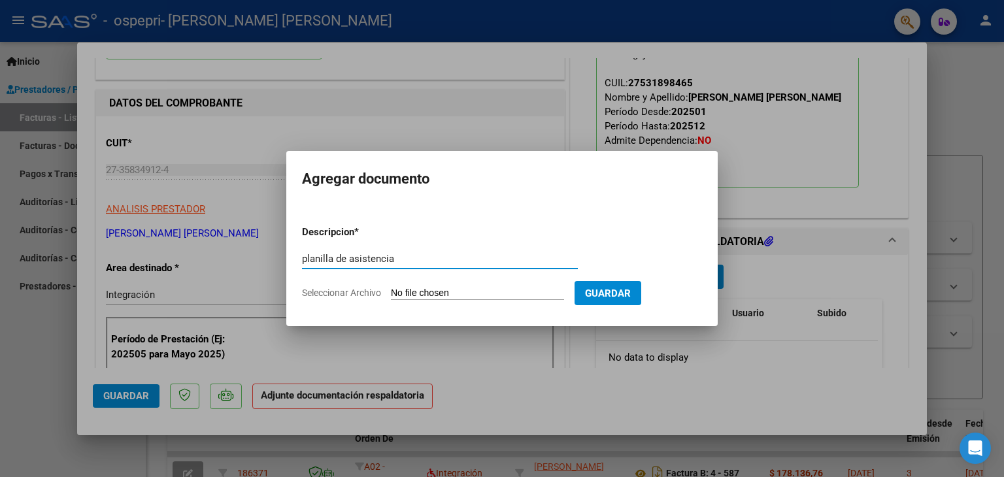
type input "planilla de asistencia"
click at [418, 286] on form "Descripcion * planilla de asistencia Escriba aquí una descripcion Seleccionar A…" at bounding box center [502, 262] width 400 height 95
click at [407, 291] on input "Seleccionar Archivo" at bounding box center [477, 294] width 173 height 12
type input "C:\fakepath\Planilla de asistencia [PERSON_NAME] [PERSON_NAME] 2025.pdf"
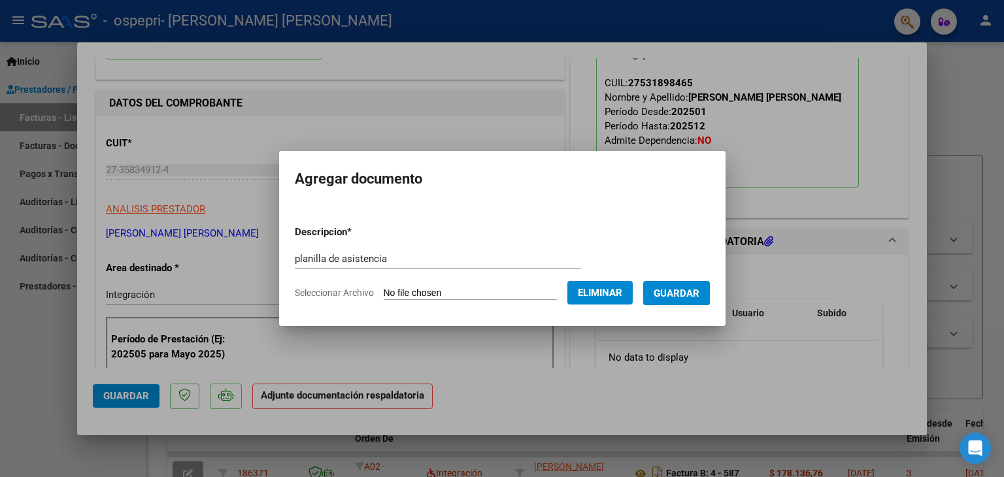
click at [688, 291] on span "Guardar" at bounding box center [677, 294] width 46 height 12
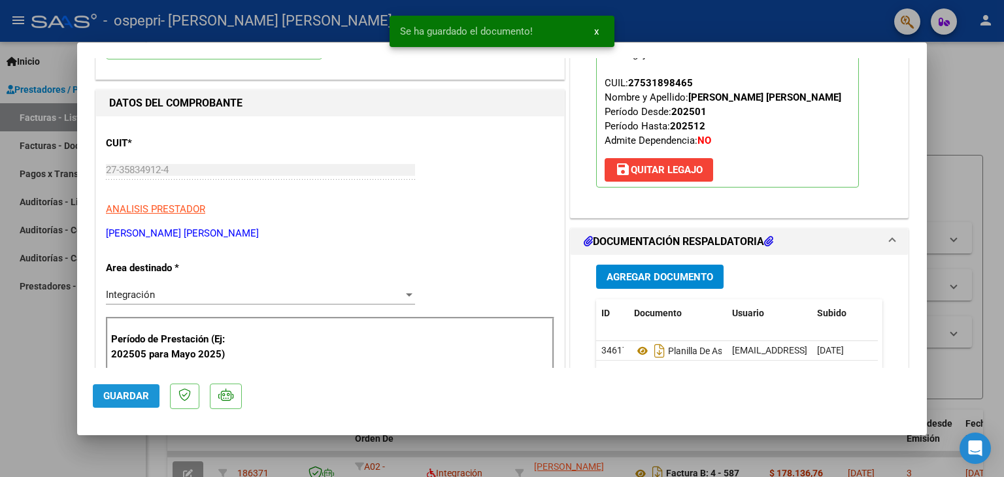
click at [127, 399] on span "Guardar" at bounding box center [126, 396] width 46 height 12
click at [594, 32] on span "x" at bounding box center [596, 31] width 5 height 12
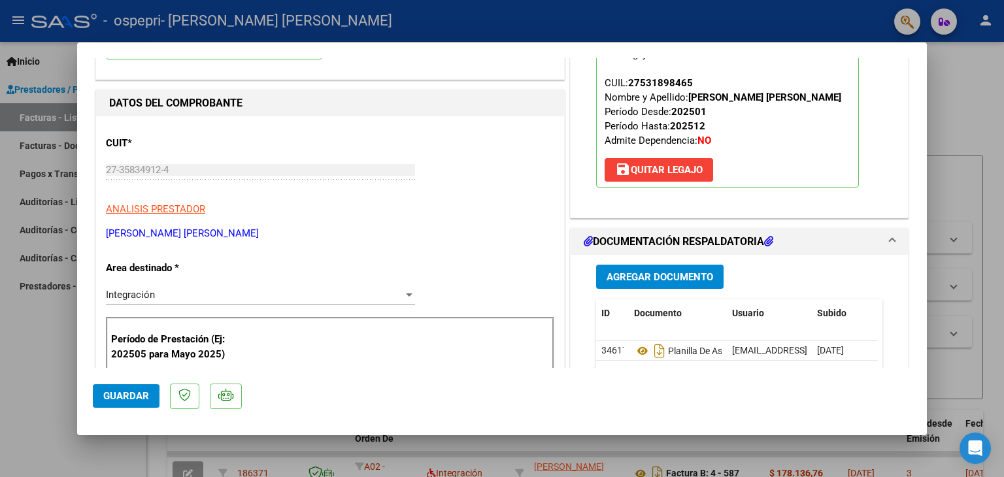
click at [978, 86] on div at bounding box center [502, 238] width 1004 height 477
type input "$ 0,00"
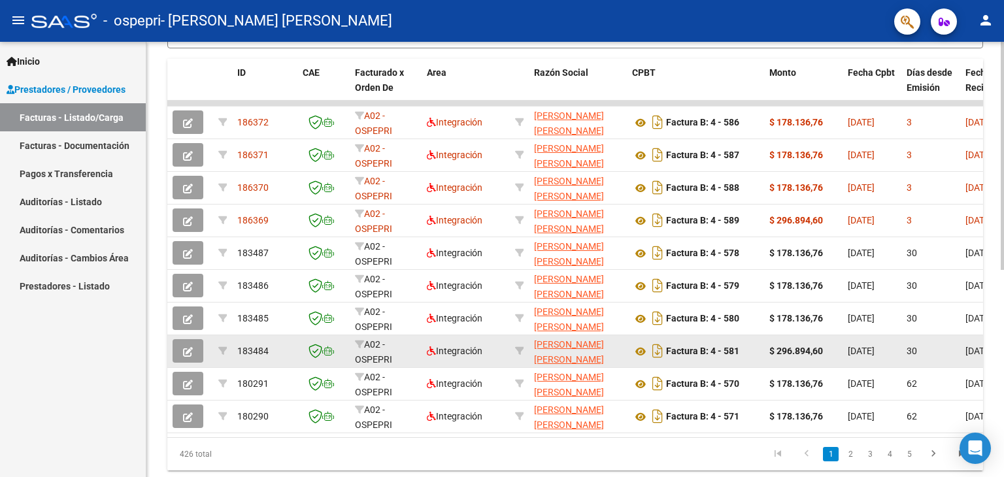
scroll to position [329, 0]
